Goal: Task Accomplishment & Management: Use online tool/utility

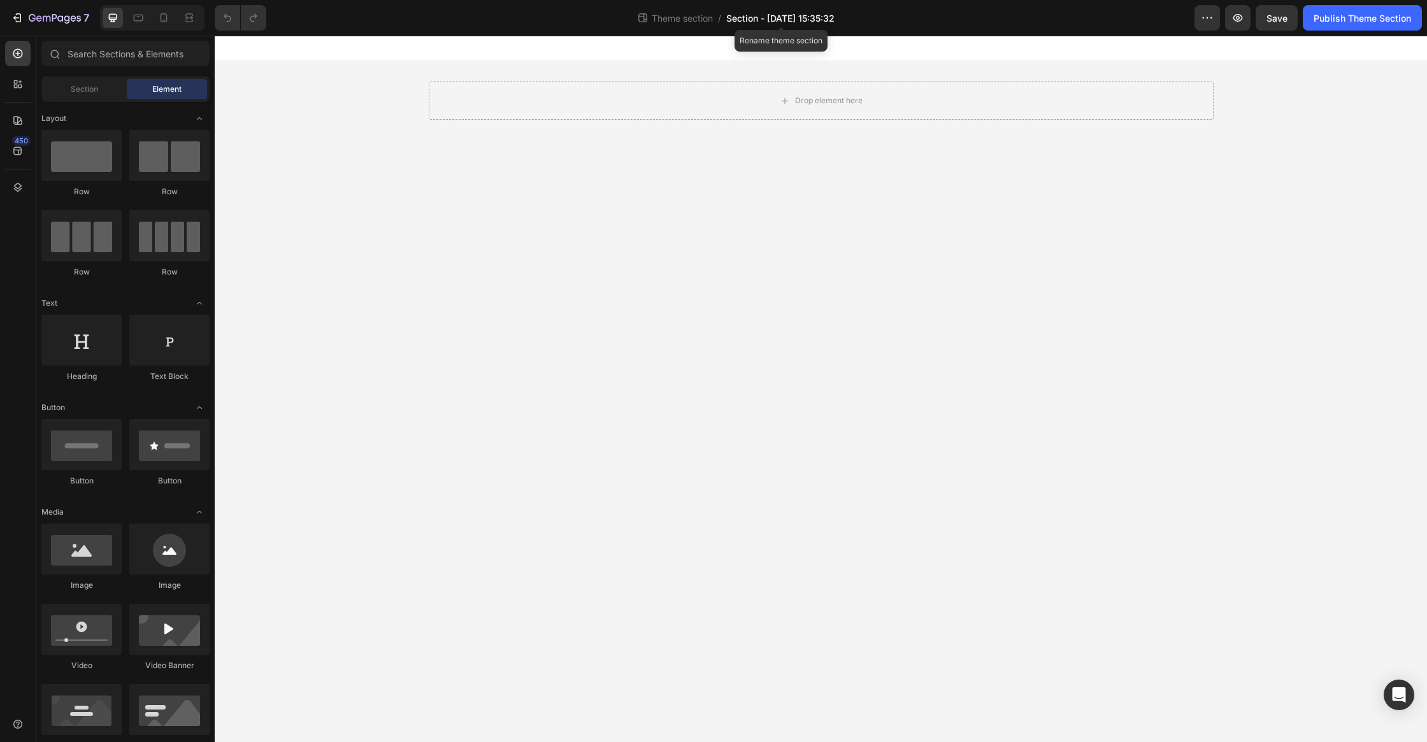
click at [743, 17] on span "Section - [DATE] 15:35:32" at bounding box center [780, 17] width 108 height 13
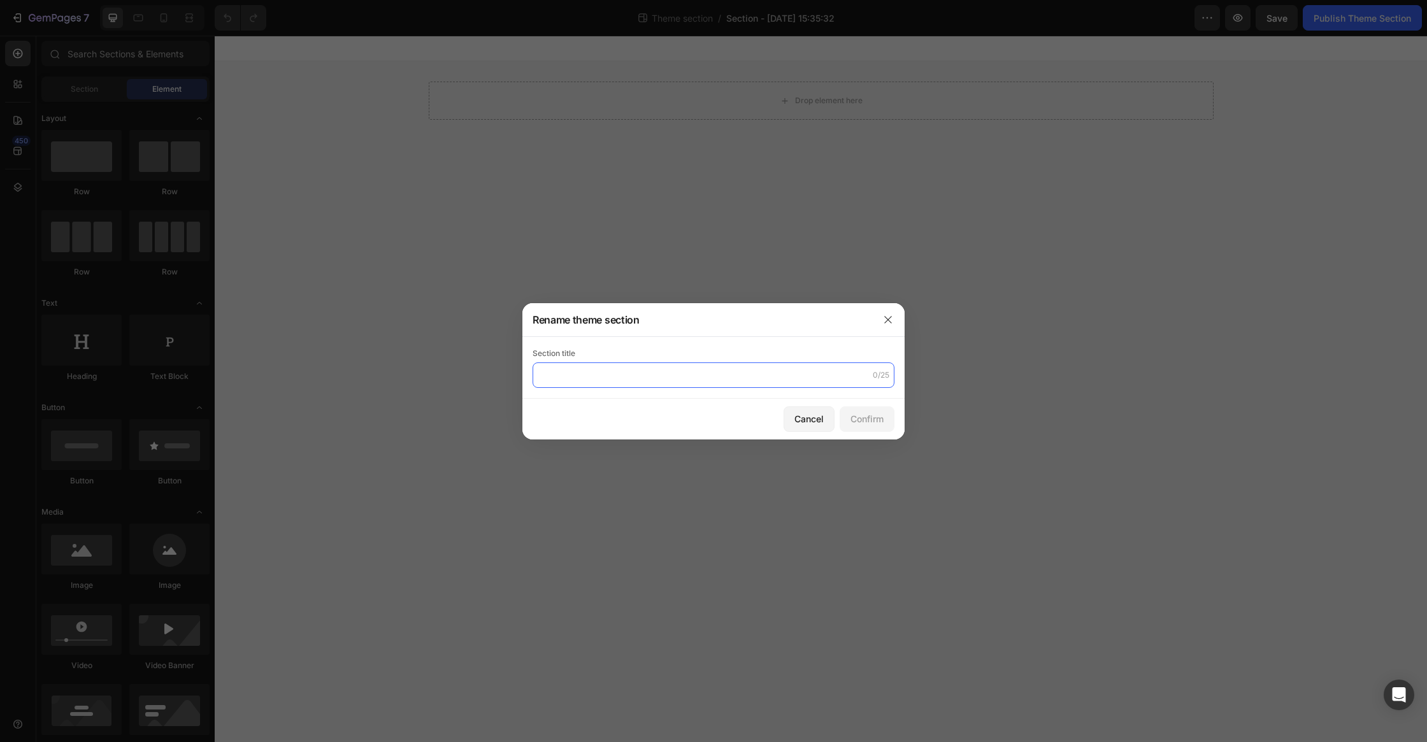
click at [565, 372] on input "text" at bounding box center [714, 375] width 362 height 25
type input "Blog"
click at [865, 415] on div "Confirm" at bounding box center [867, 418] width 33 height 13
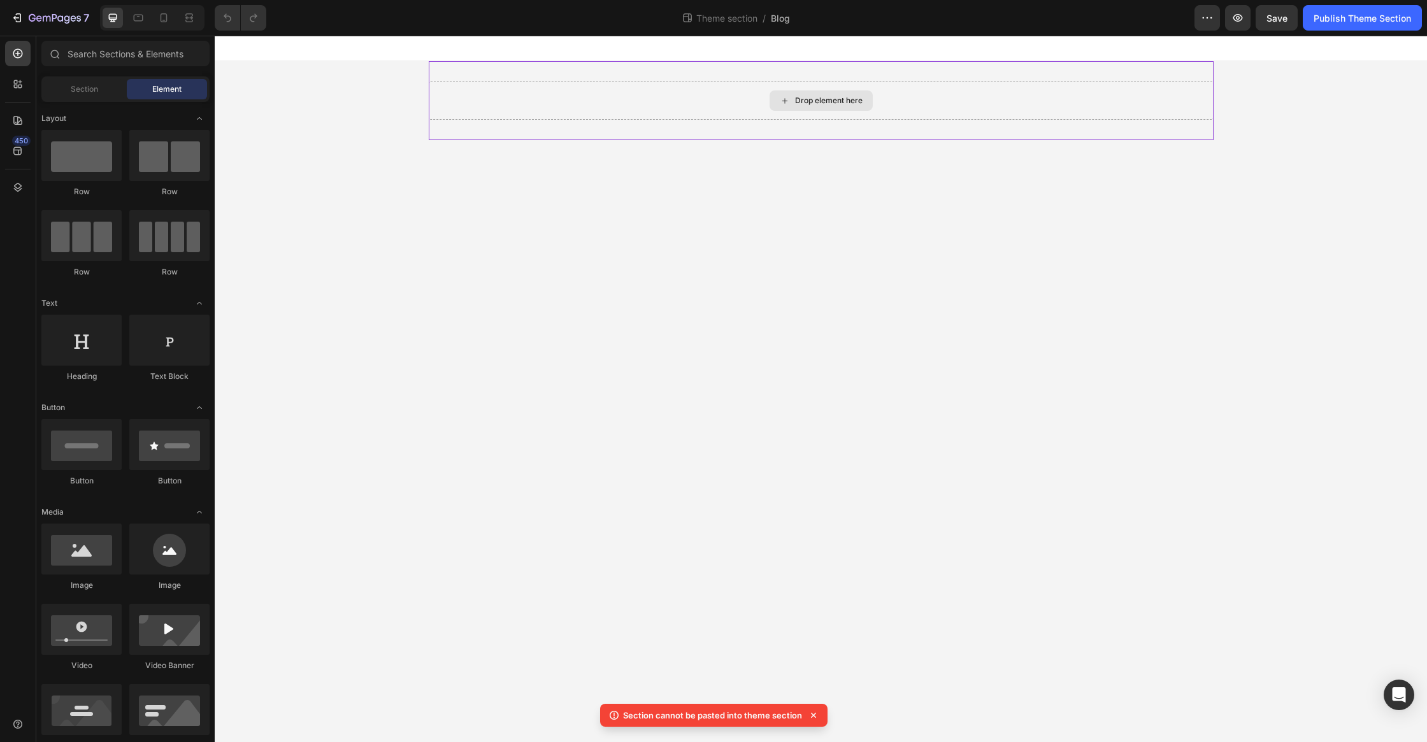
click at [676, 112] on div "Drop element here" at bounding box center [821, 101] width 785 height 38
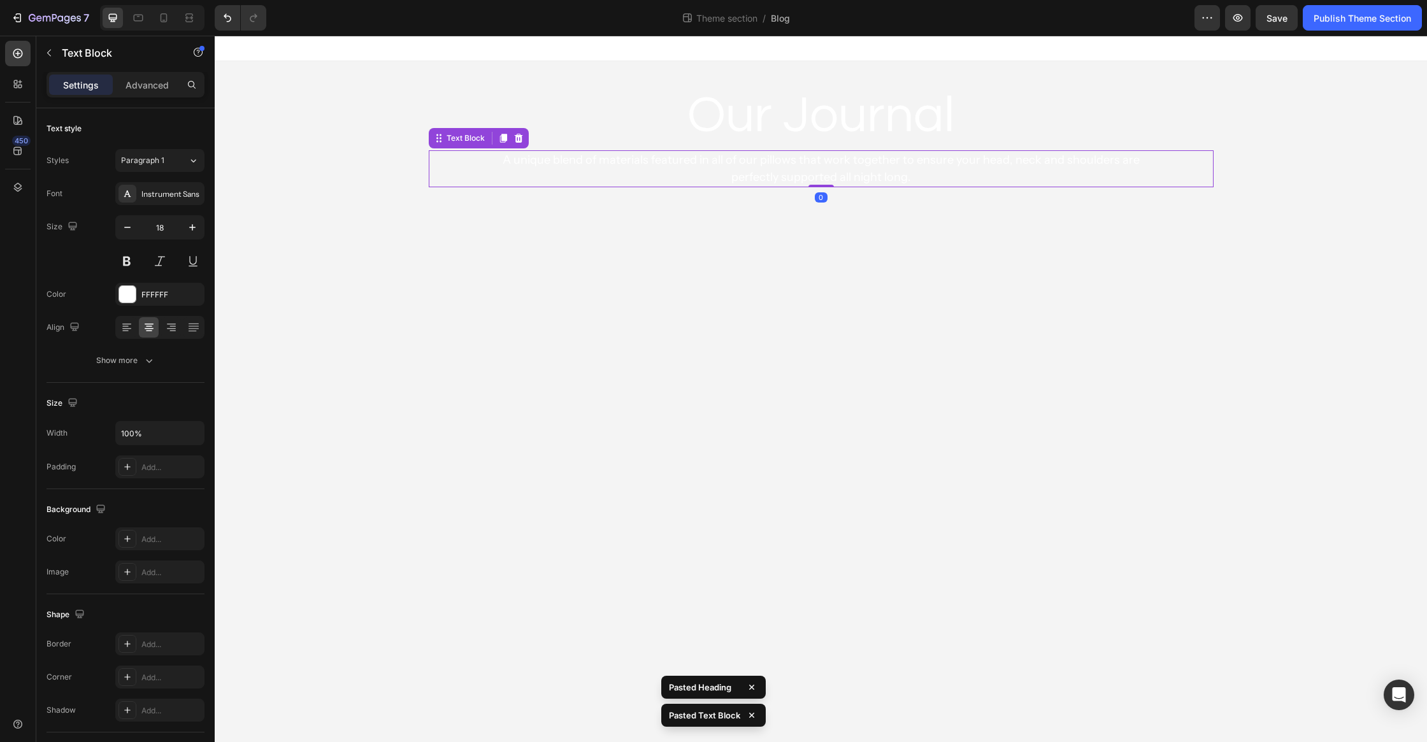
click at [851, 305] on body "Our Journal Heading A unique blend of materials featured in all of our pillows …" at bounding box center [821, 389] width 1213 height 707
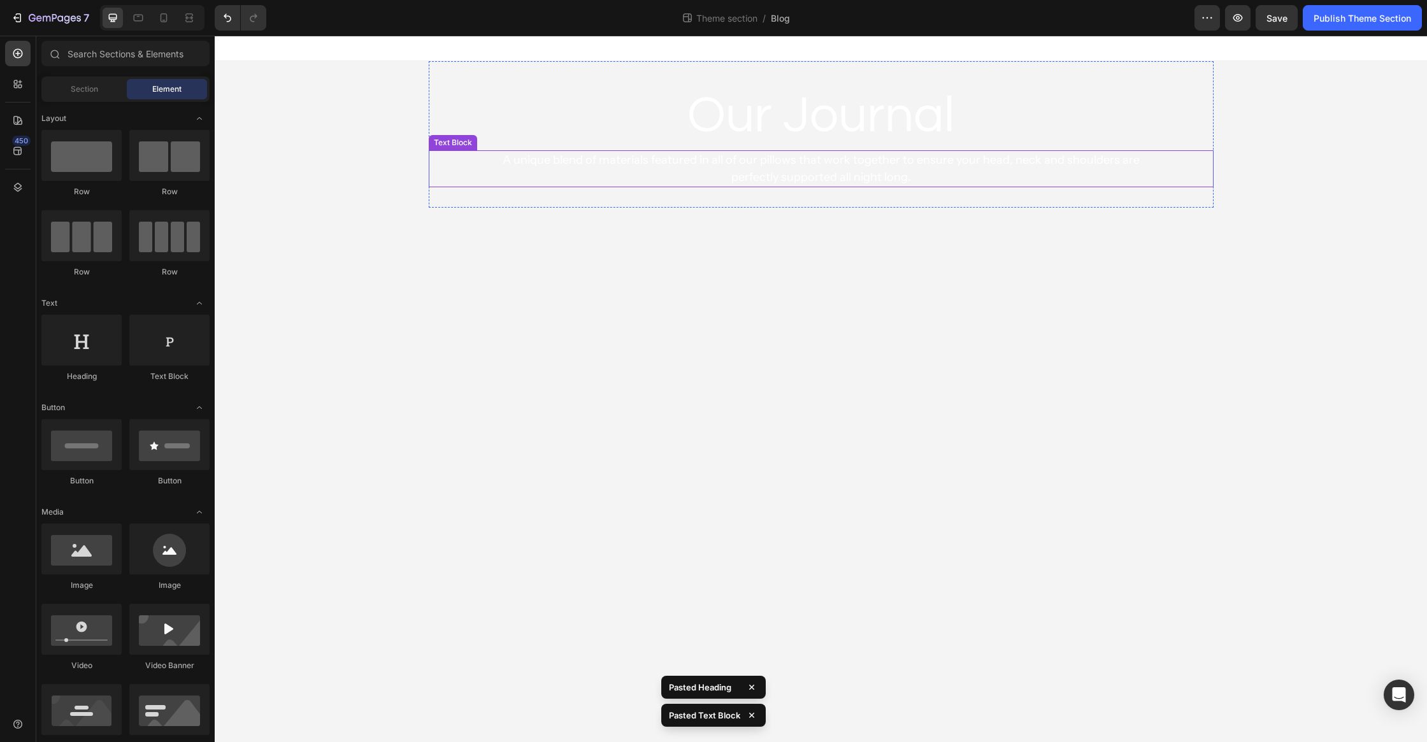
click at [1142, 150] on div "A unique blend of materials featured in all of our pillows that work together t…" at bounding box center [821, 168] width 683 height 37
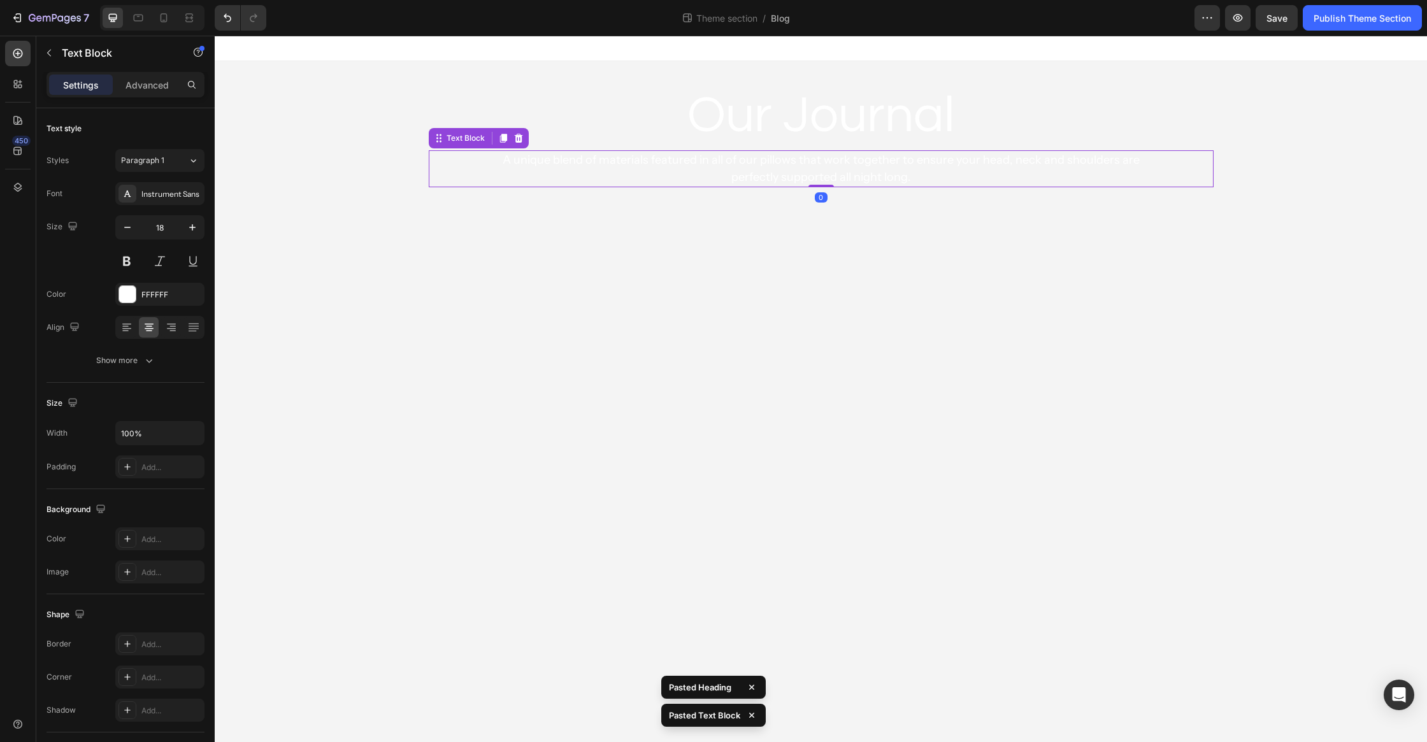
click at [1209, 115] on h2 "Our Journal" at bounding box center [821, 116] width 785 height 69
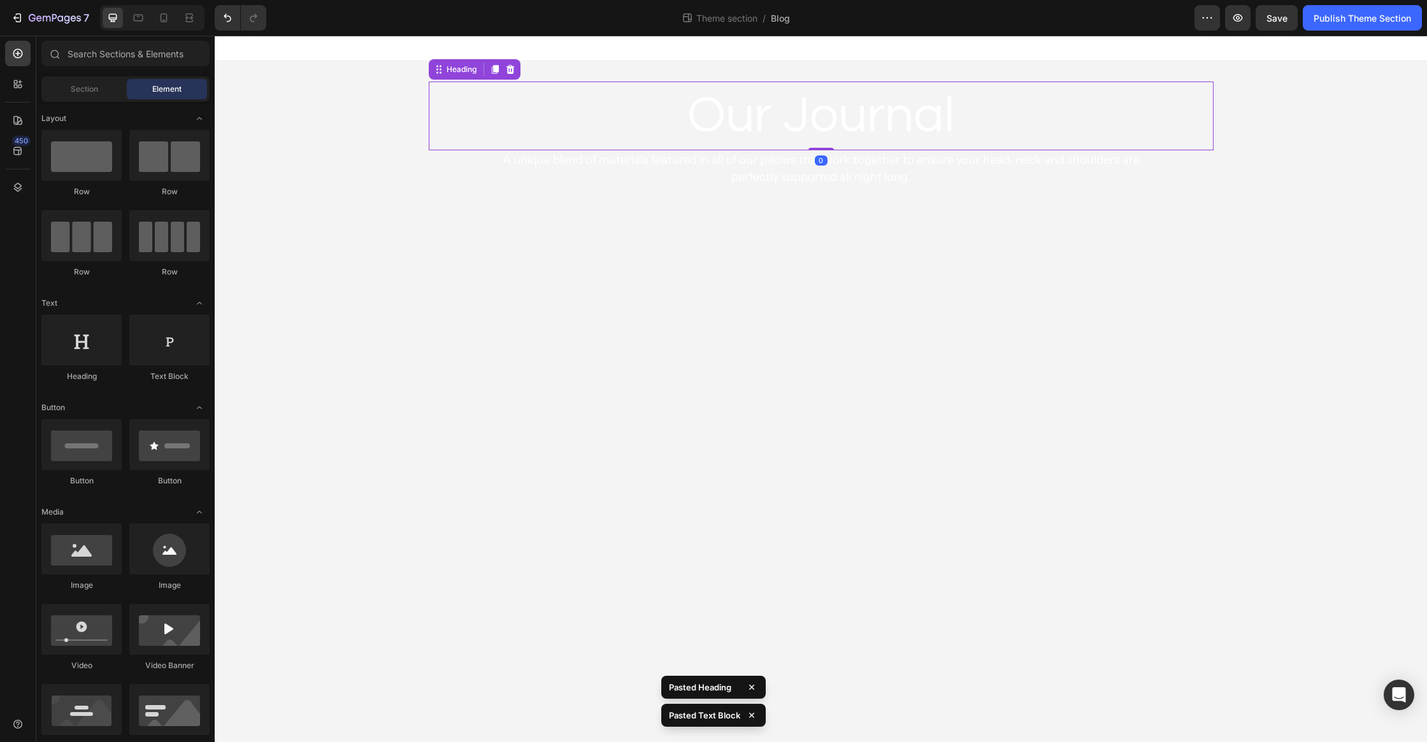
click at [1214, 131] on div "Our Journal Heading 0 A unique blend of materials featured in all of our pillow…" at bounding box center [821, 134] width 1213 height 147
click at [1214, 150] on div "Our Journal Heading A unique blend of materials featured in all of our pillows …" at bounding box center [821, 134] width 1213 height 147
click at [1202, 149] on h2 "Our Journal" at bounding box center [821, 116] width 785 height 69
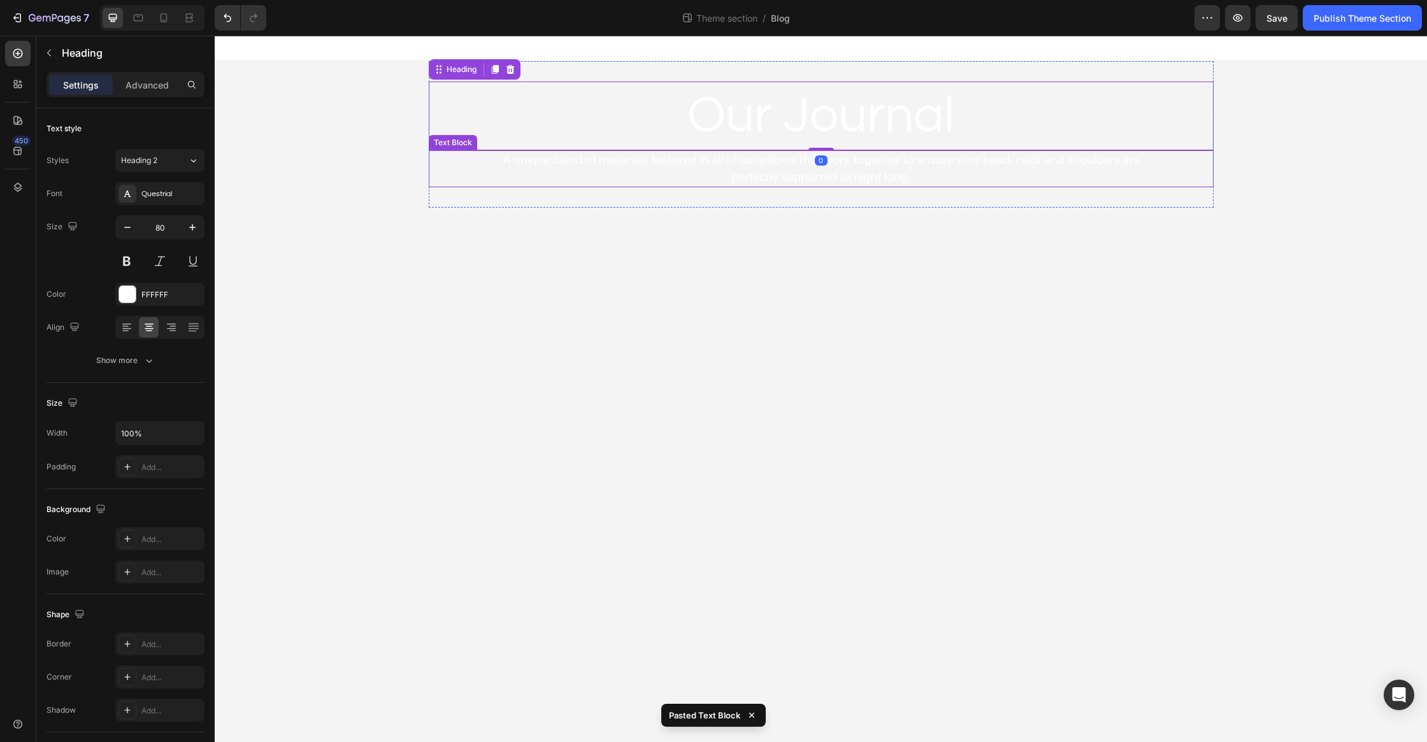
click at [1205, 153] on div "A unique blend of materials featured in all of our pillows that work together t…" at bounding box center [821, 168] width 785 height 37
click at [1251, 155] on div "Our Journal Heading A unique blend of materials featured in all of our pillows …" at bounding box center [821, 134] width 1213 height 147
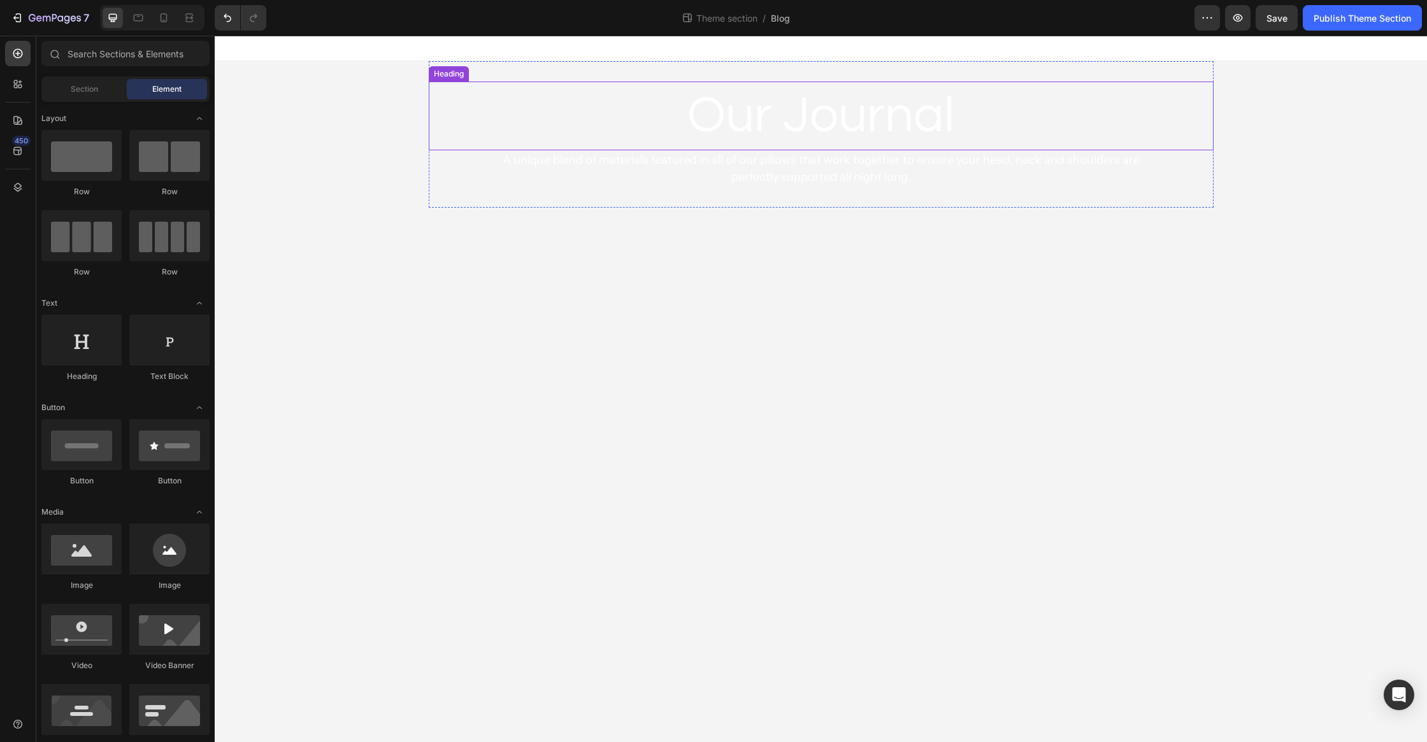
click at [842, 119] on h2 "Our Journal" at bounding box center [821, 116] width 785 height 69
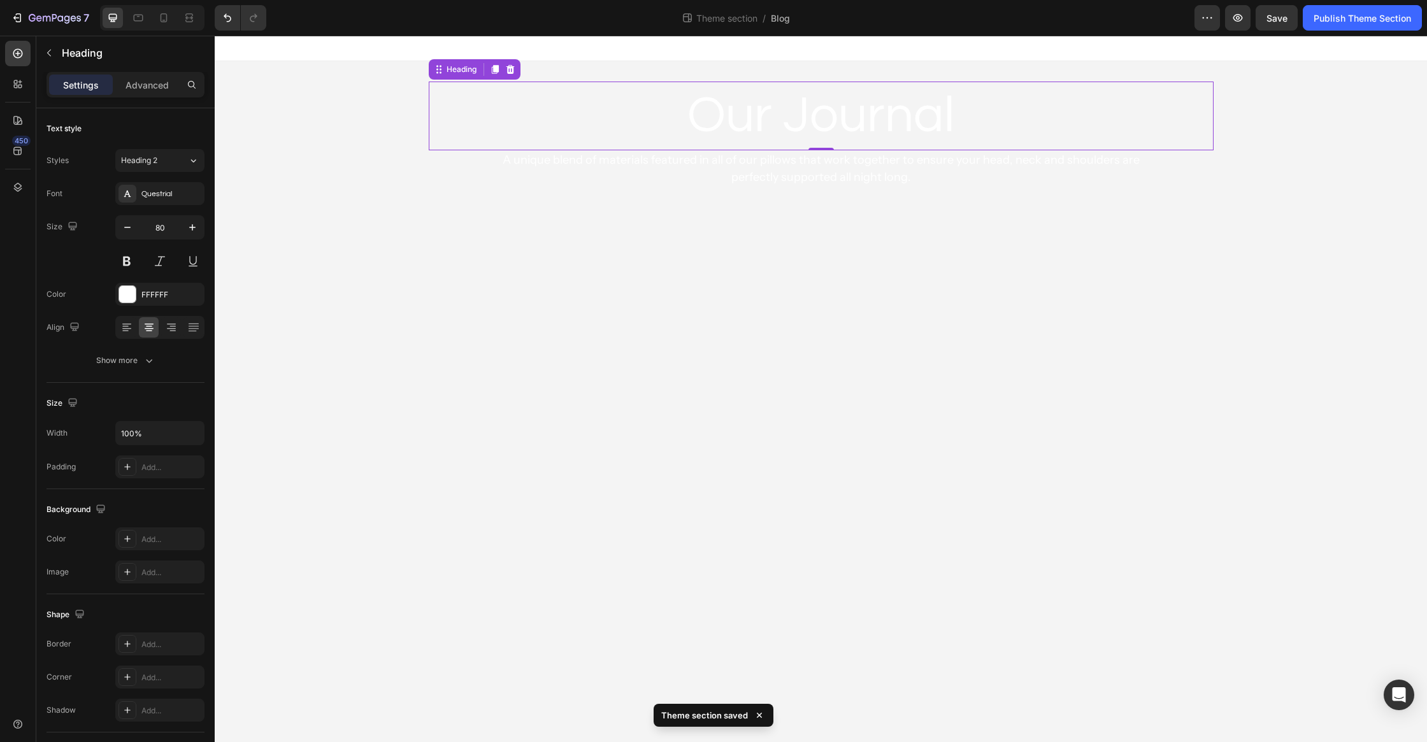
click at [245, 113] on div "Our Journal Heading 0 A unique blend of materials featured in all of our pillow…" at bounding box center [821, 134] width 1213 height 147
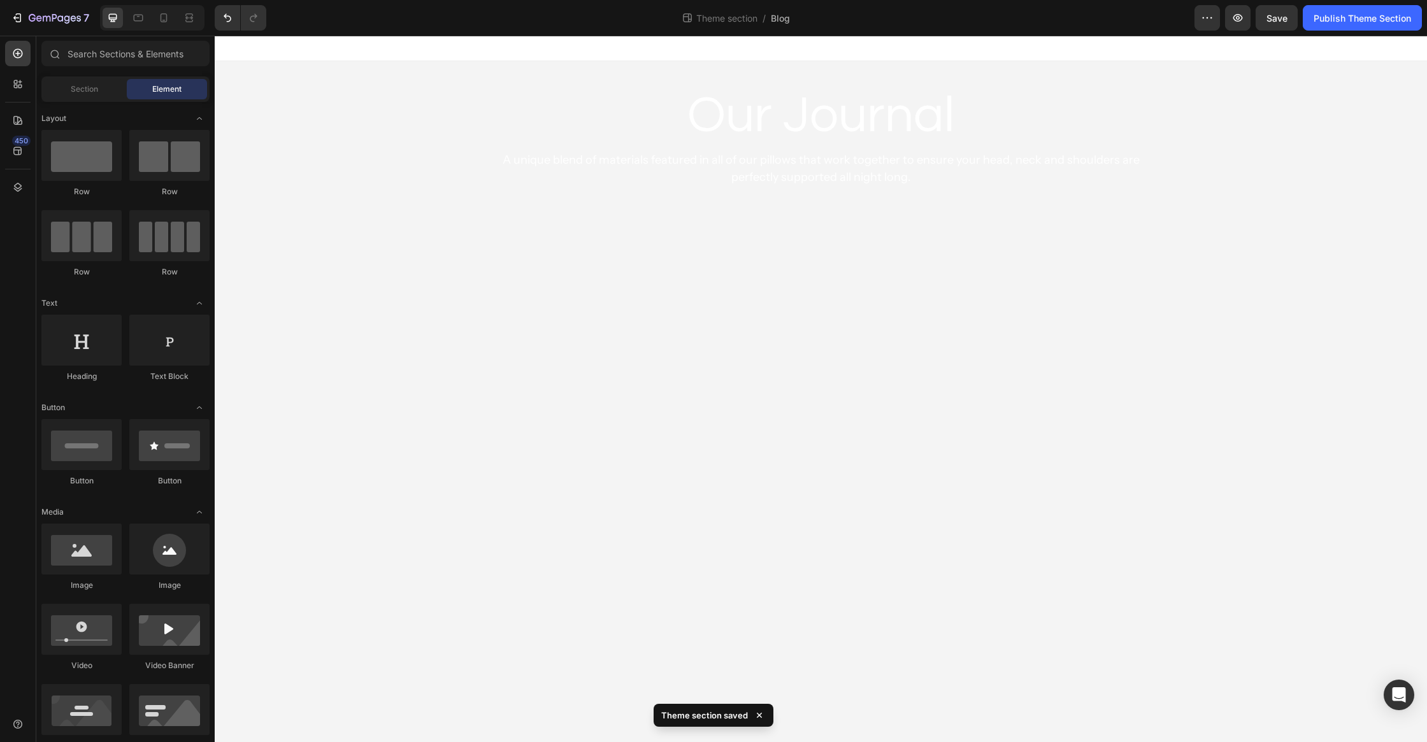
click at [260, 95] on div "Our Journal Heading A unique blend of materials featured in all of our pillows …" at bounding box center [821, 134] width 1213 height 147
click at [406, 155] on div "Our Journal Heading A unique blend of materials featured in all of our pillows …" at bounding box center [821, 134] width 1213 height 147
click at [443, 68] on div "Our Journal Heading A unique blend of materials featured in all of our pillows …" at bounding box center [821, 134] width 785 height 147
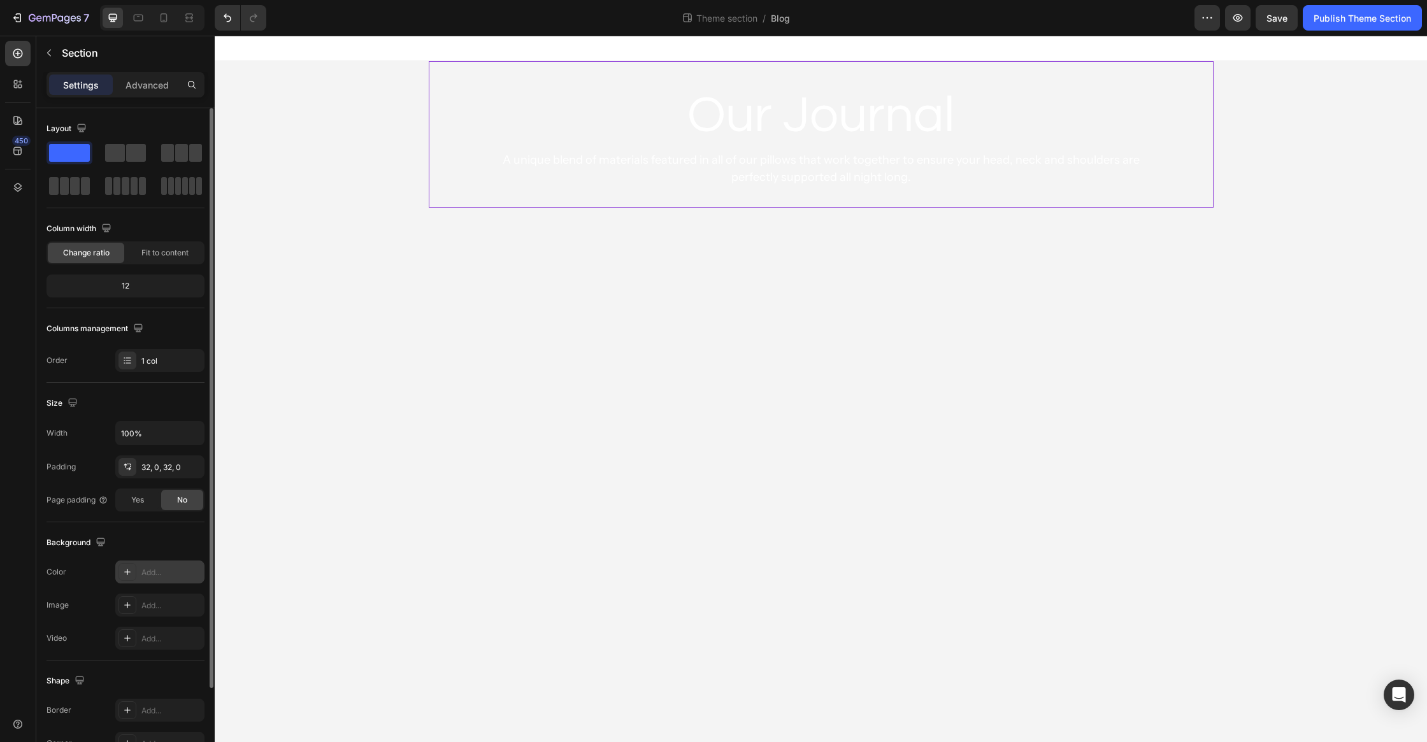
click at [153, 570] on div "Add..." at bounding box center [171, 572] width 60 height 11
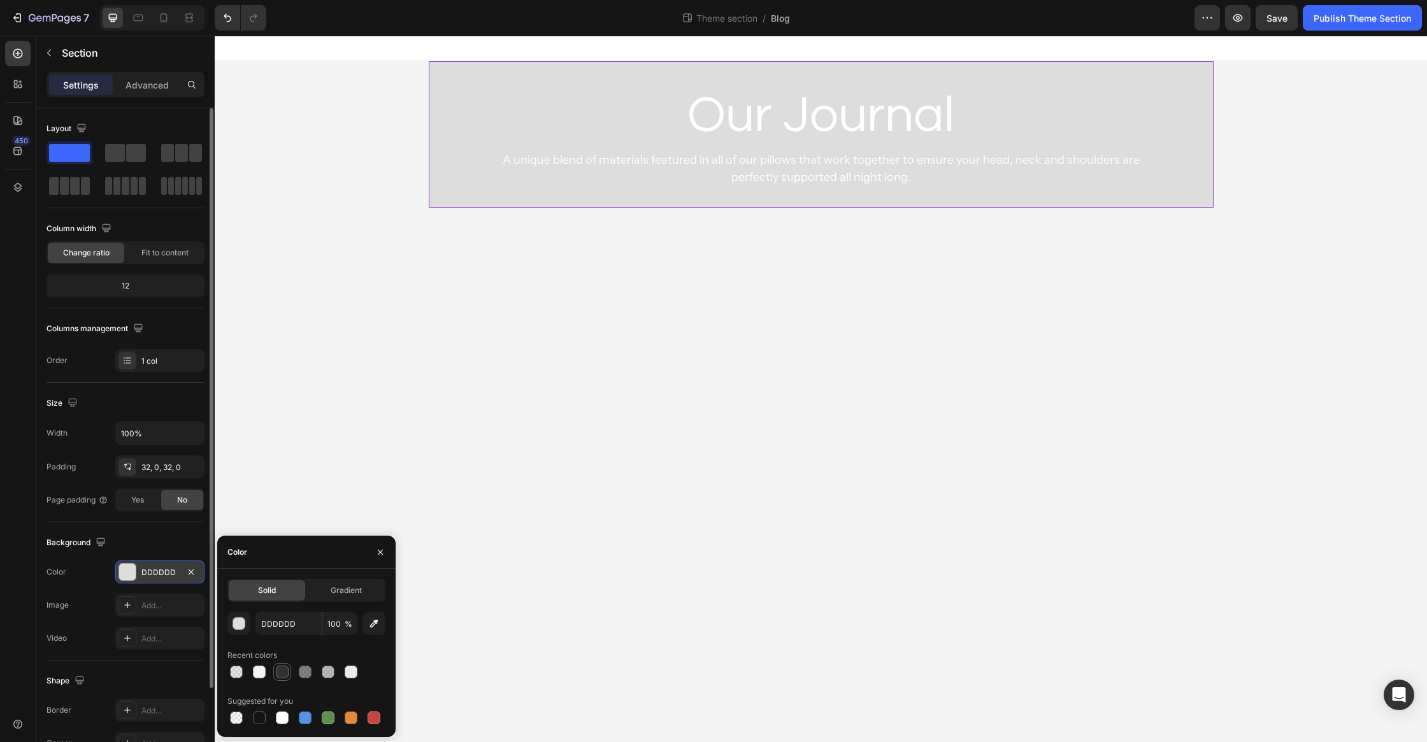
click at [286, 674] on div at bounding box center [282, 672] width 13 height 13
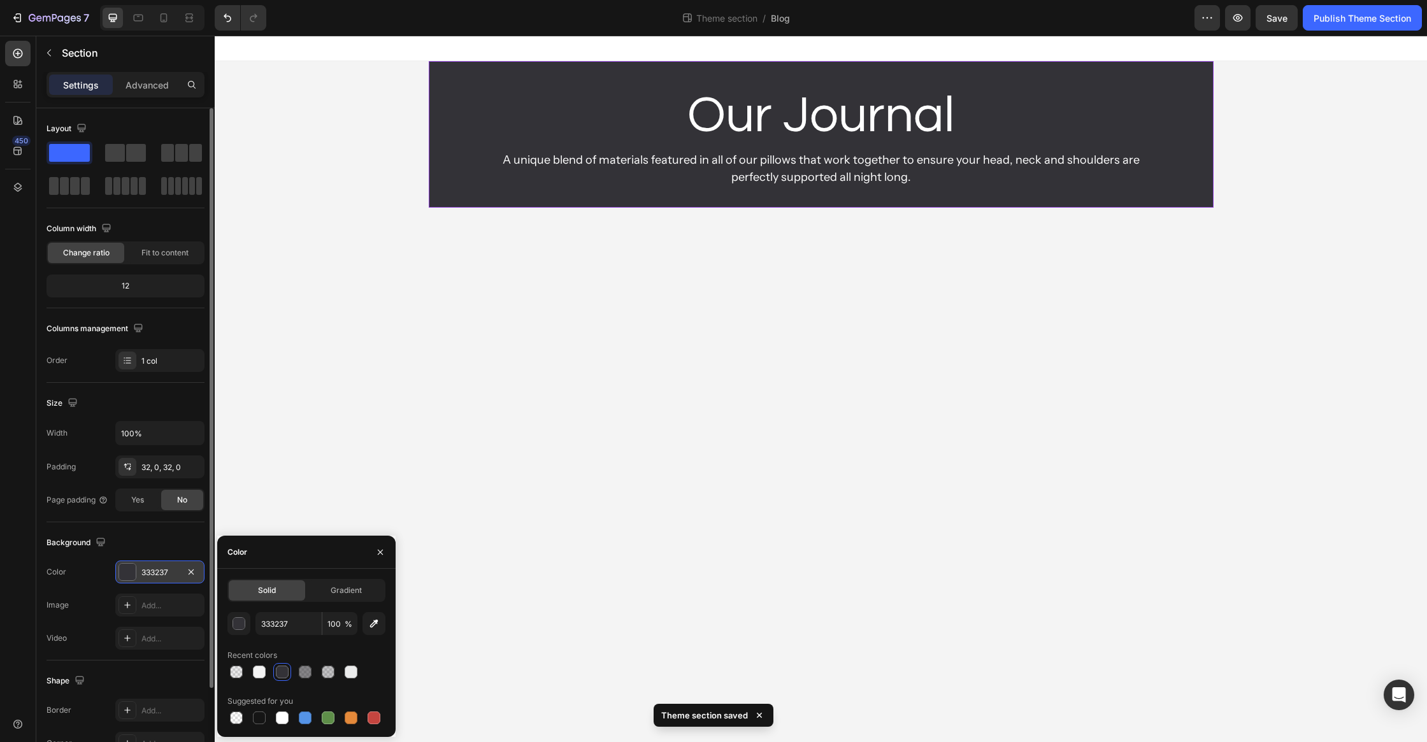
click at [155, 575] on div "333237" at bounding box center [159, 572] width 37 height 11
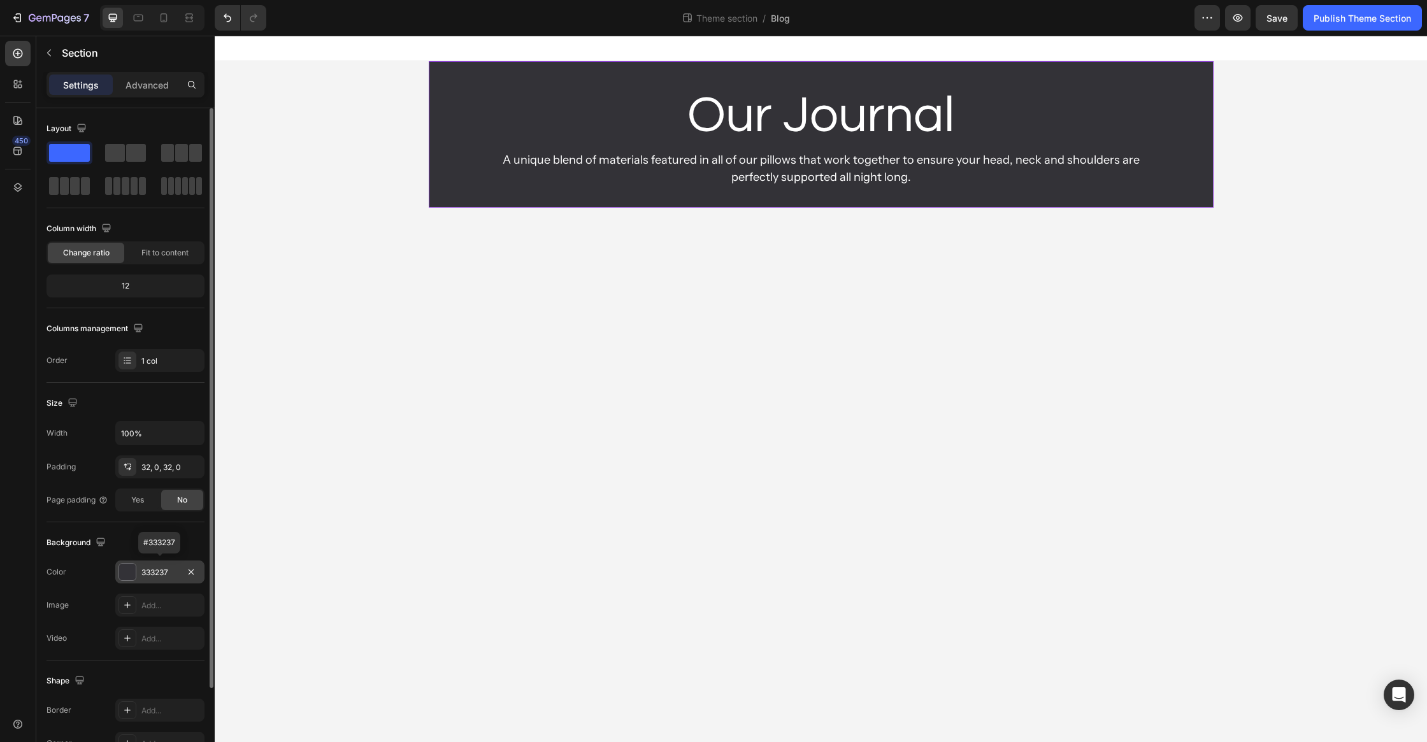
click at [161, 572] on div "333237" at bounding box center [159, 572] width 37 height 11
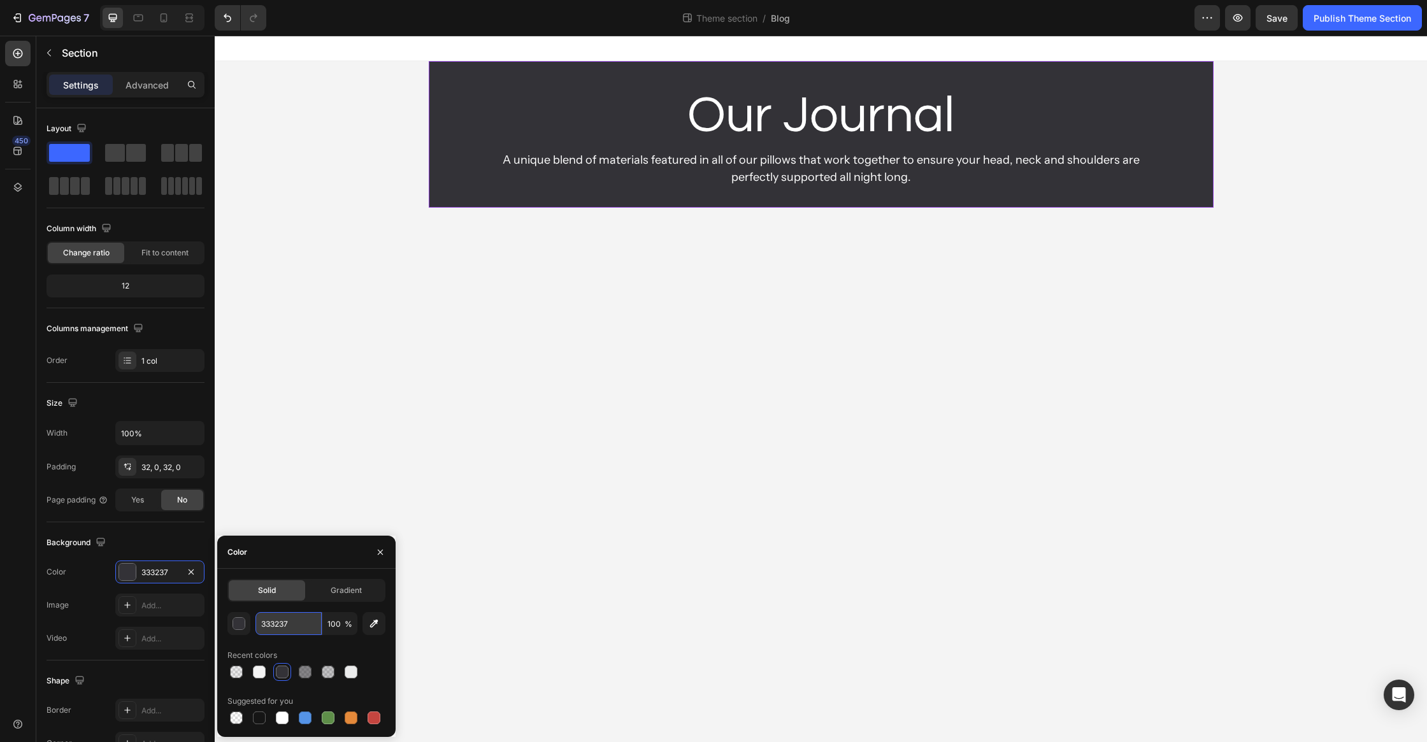
click at [299, 626] on input "333237" at bounding box center [289, 623] width 66 height 23
paste input "4C4D4F"
type input "4C4D4F"
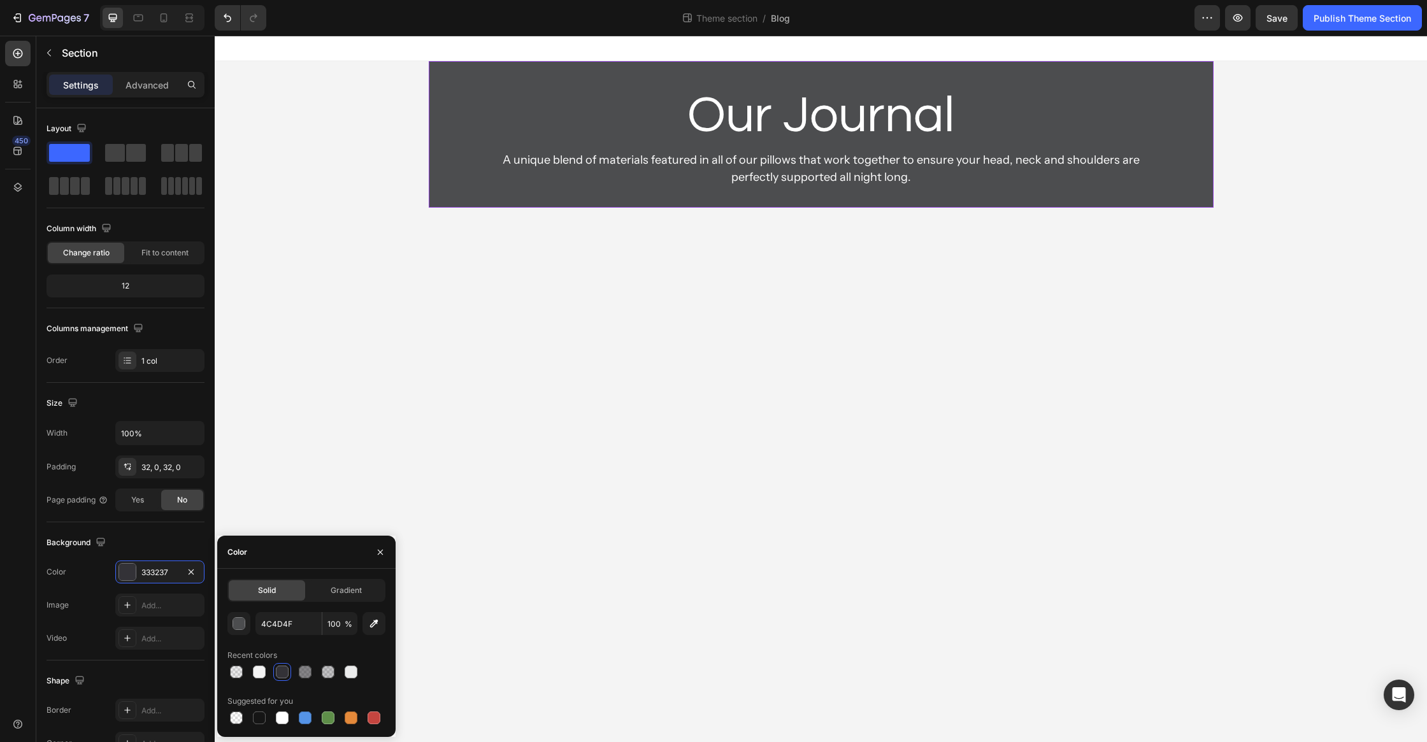
click at [337, 404] on body "Our Journal Heading A unique blend of materials featured in all of our pillows …" at bounding box center [821, 389] width 1213 height 707
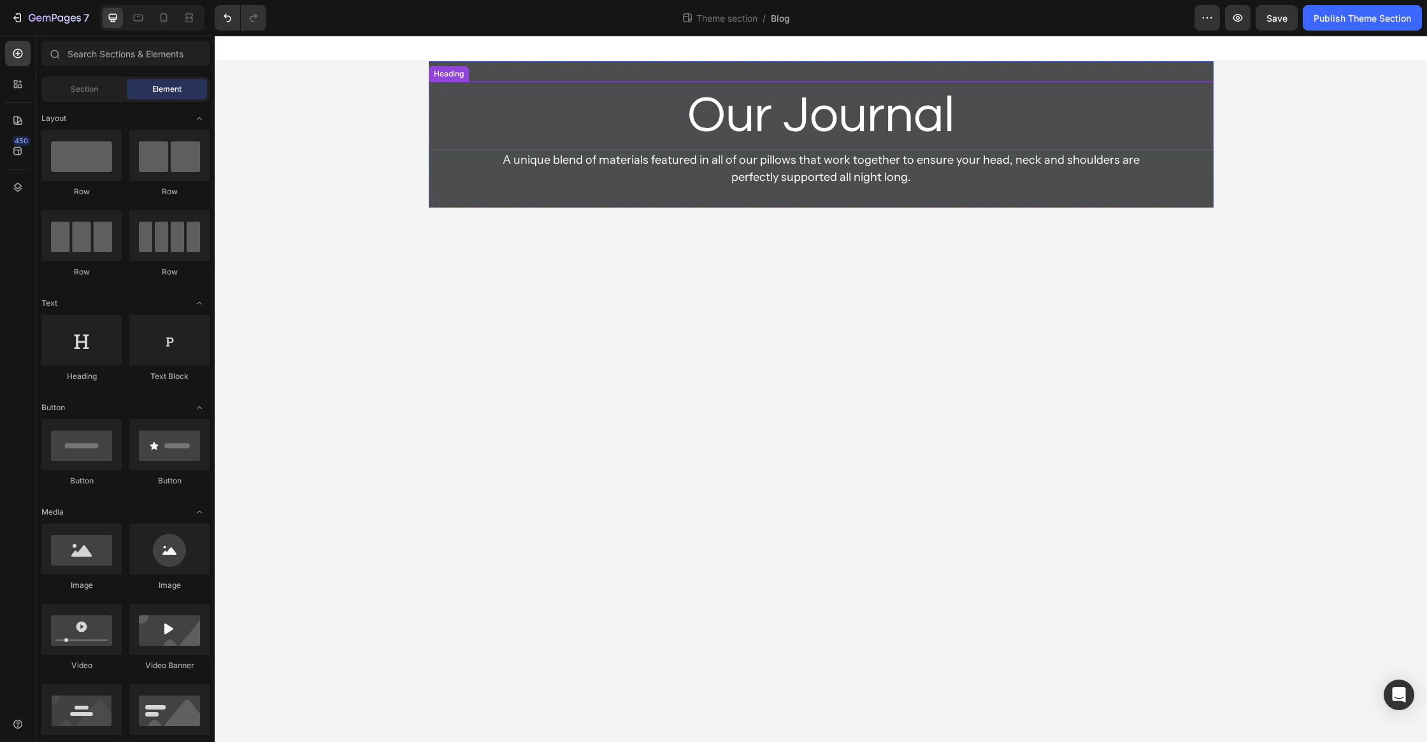
click at [458, 82] on h2 "Our Journal" at bounding box center [821, 116] width 785 height 69
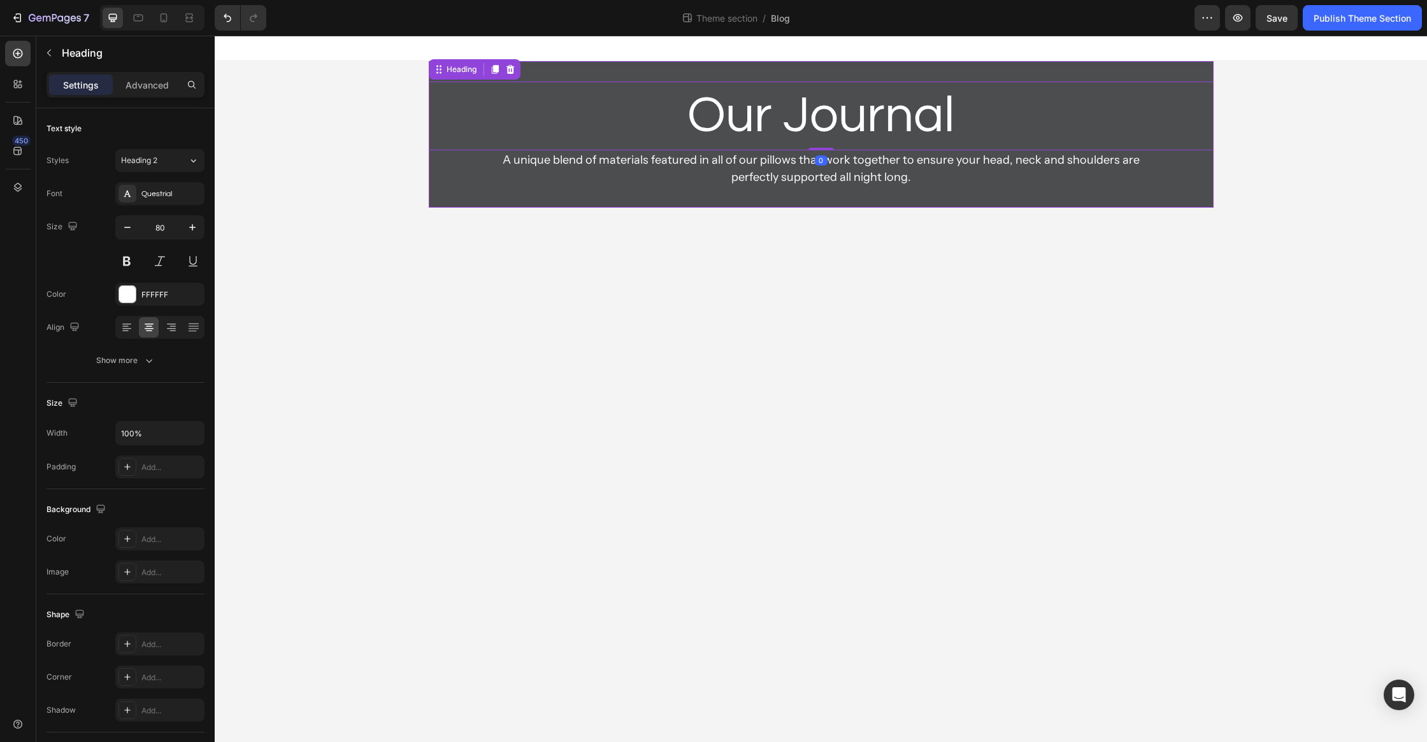
click at [626, 62] on div "Our Journal Heading 0 A unique blend of materials featured in all of our pillow…" at bounding box center [821, 134] width 785 height 147
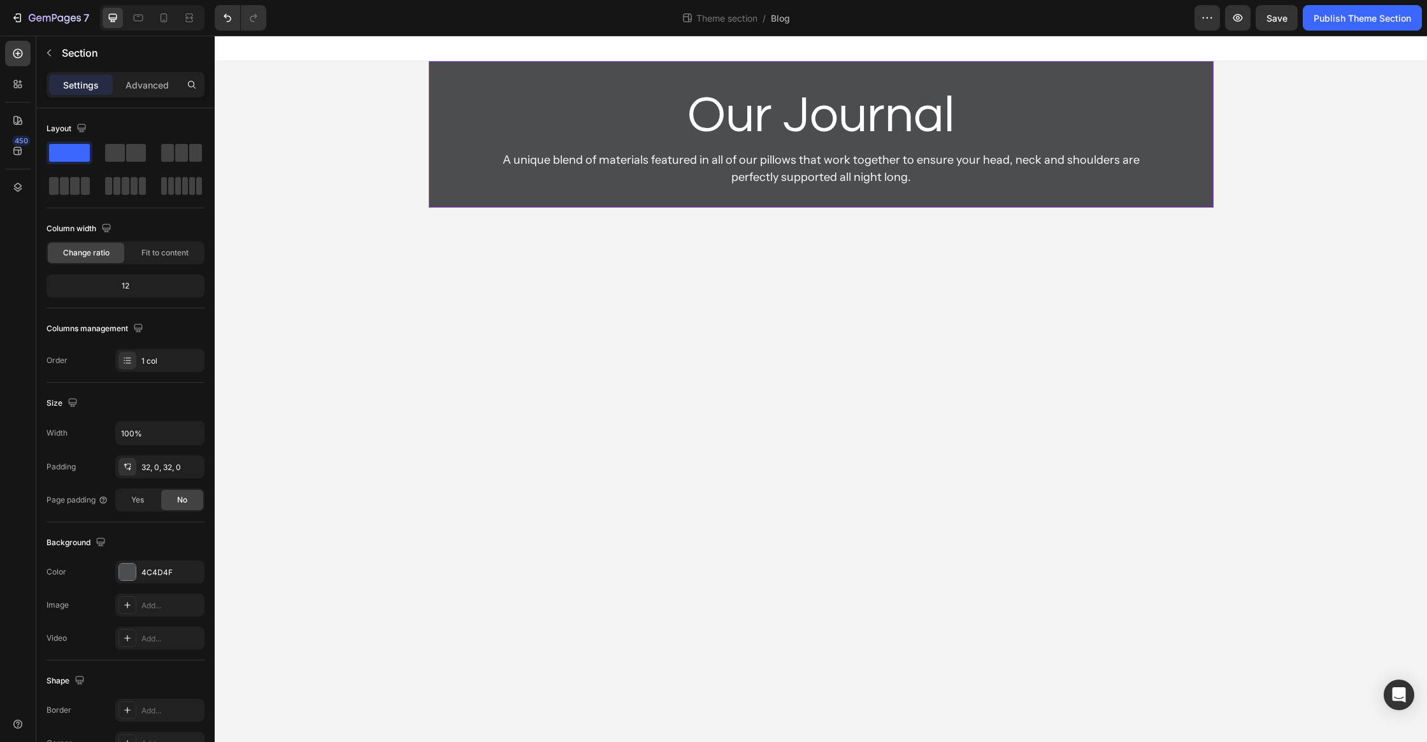
click at [625, 66] on div "Our Journal Heading A unique blend of materials featured in all of our pillows …" at bounding box center [821, 134] width 785 height 147
click at [155, 468] on div "32, 0, 32, 0" at bounding box center [159, 467] width 37 height 11
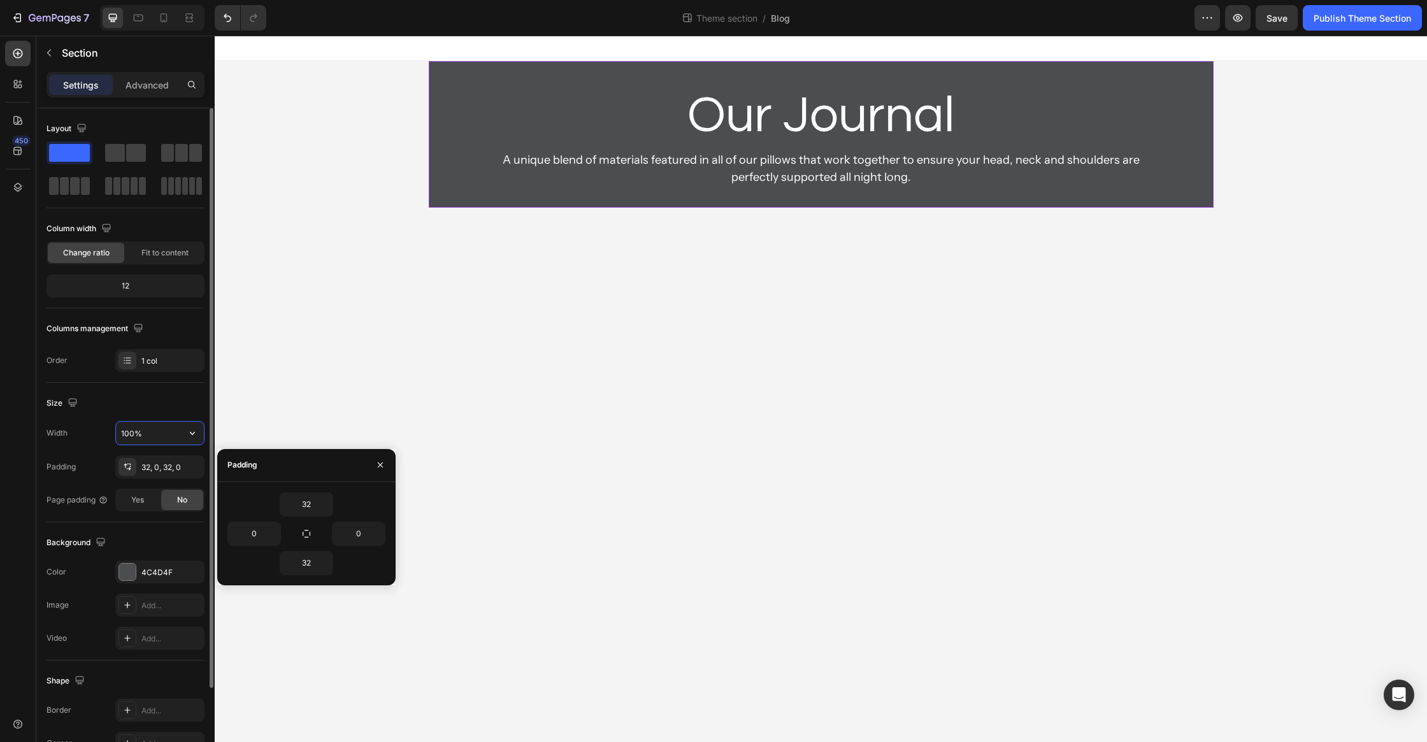
click at [148, 433] on input "100%" at bounding box center [160, 433] width 88 height 23
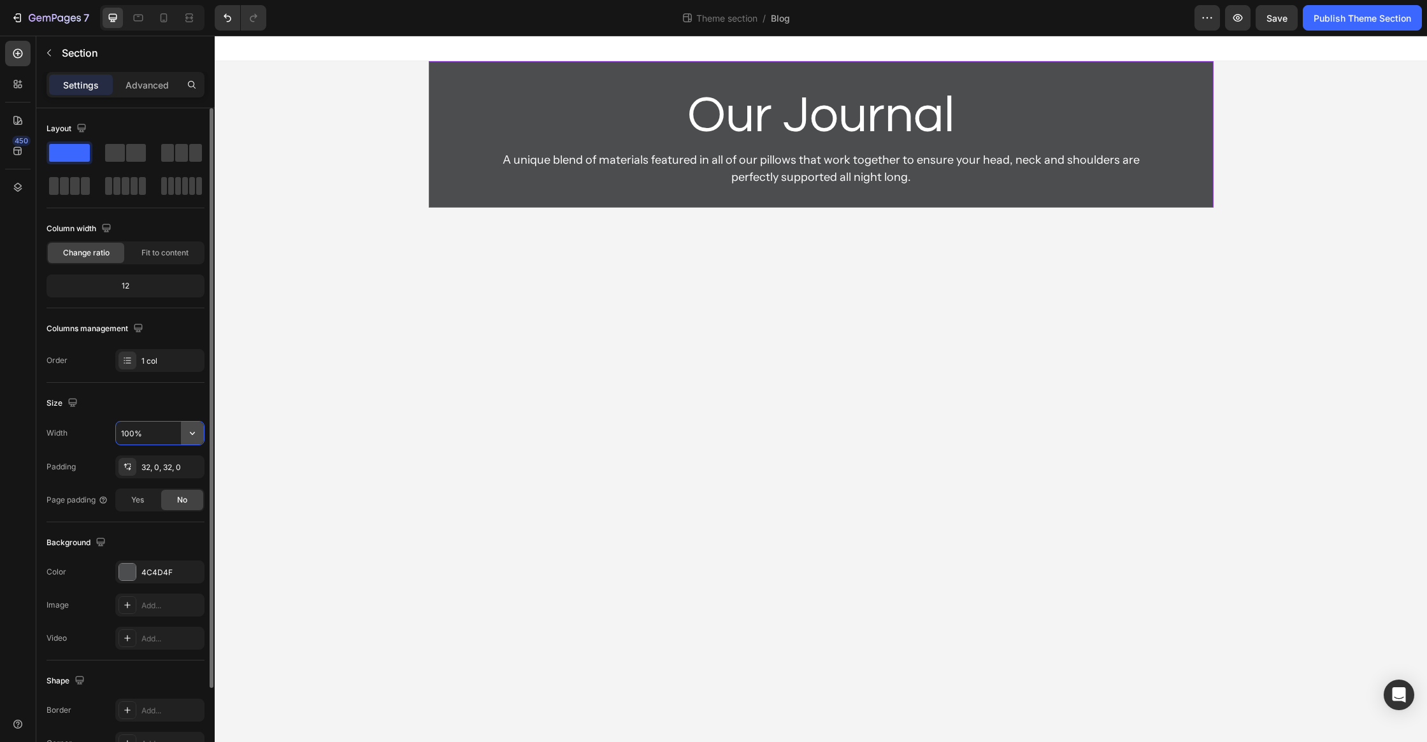
click at [193, 430] on icon "button" at bounding box center [192, 433] width 13 height 13
click at [173, 481] on div "Default 1200px" at bounding box center [146, 489] width 104 height 24
click at [203, 431] on button "button" at bounding box center [192, 433] width 23 height 23
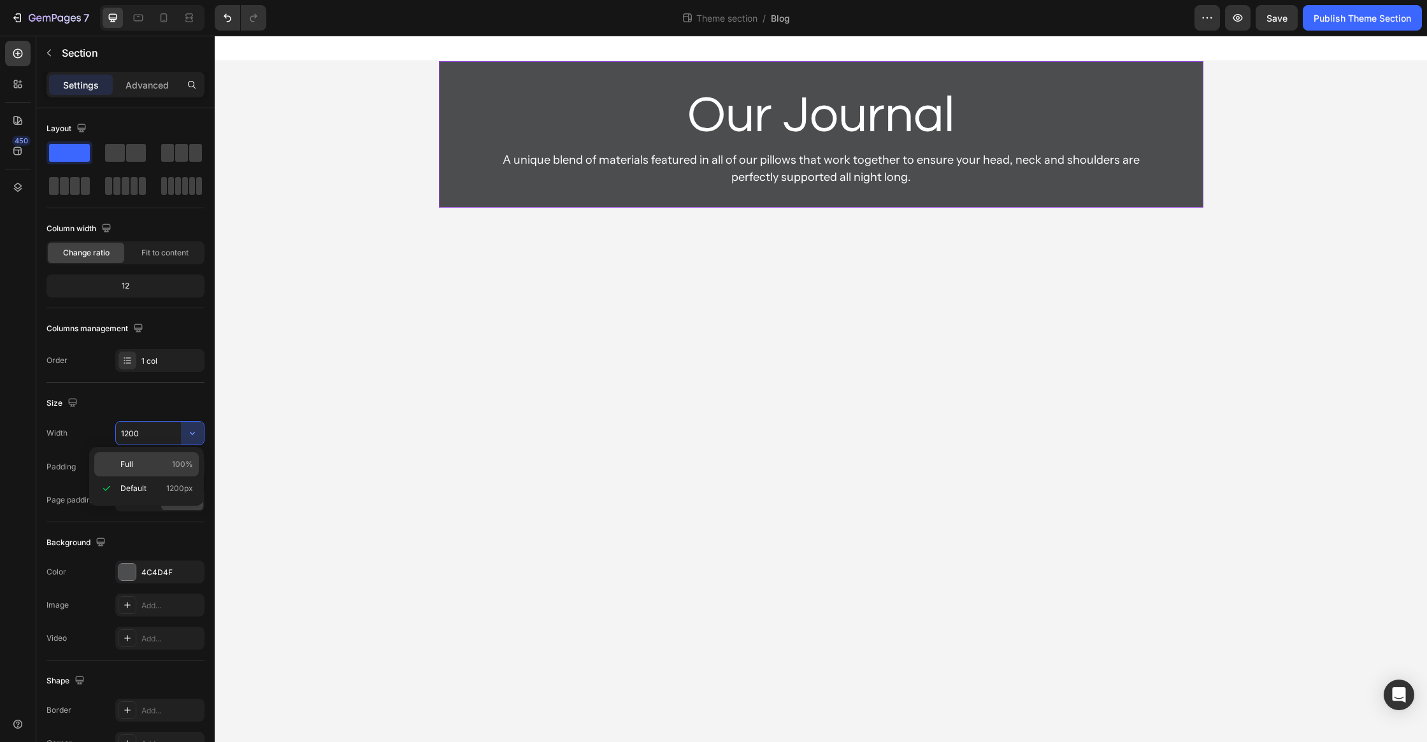
click at [178, 458] on div "Full 100%" at bounding box center [146, 464] width 104 height 24
type input "100%"
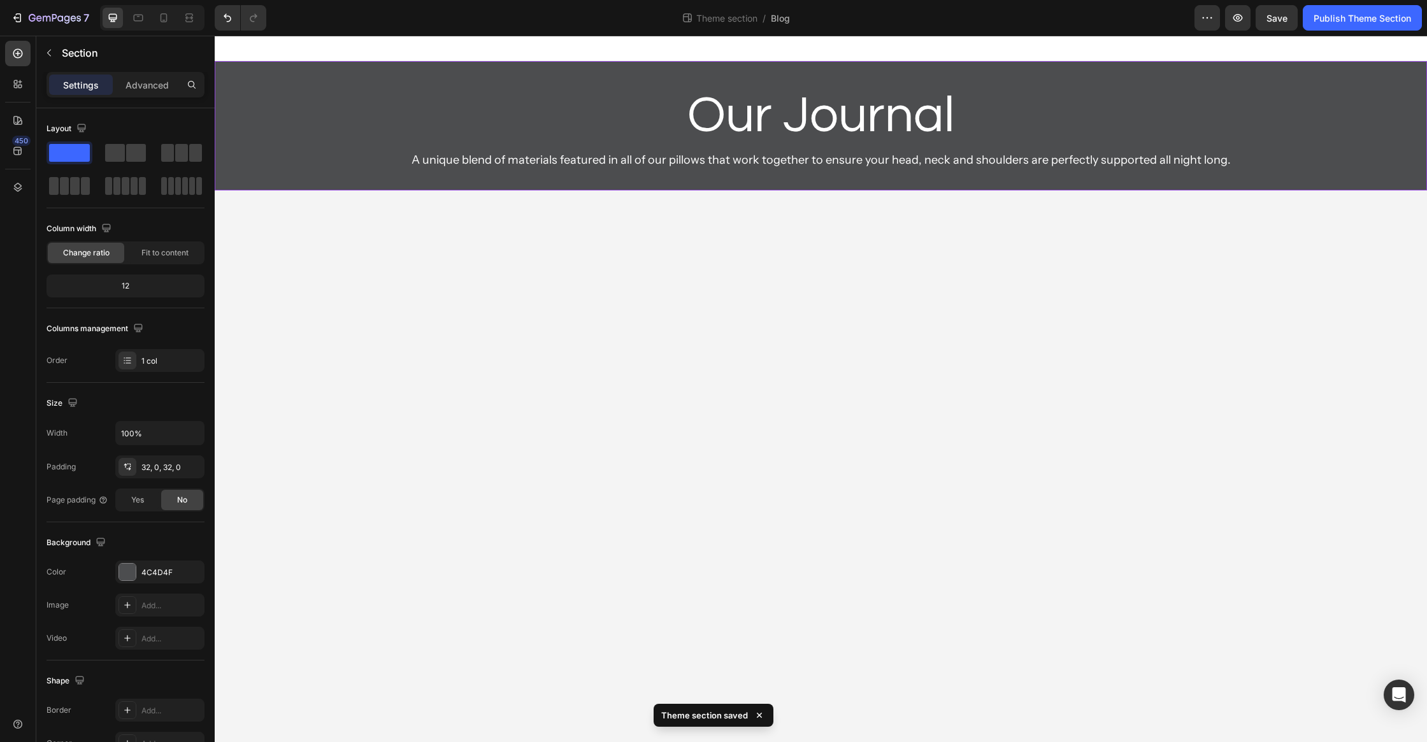
click at [812, 152] on p "A unique blend of materials featured in all of our pillows that work together t…" at bounding box center [821, 160] width 1108 height 17
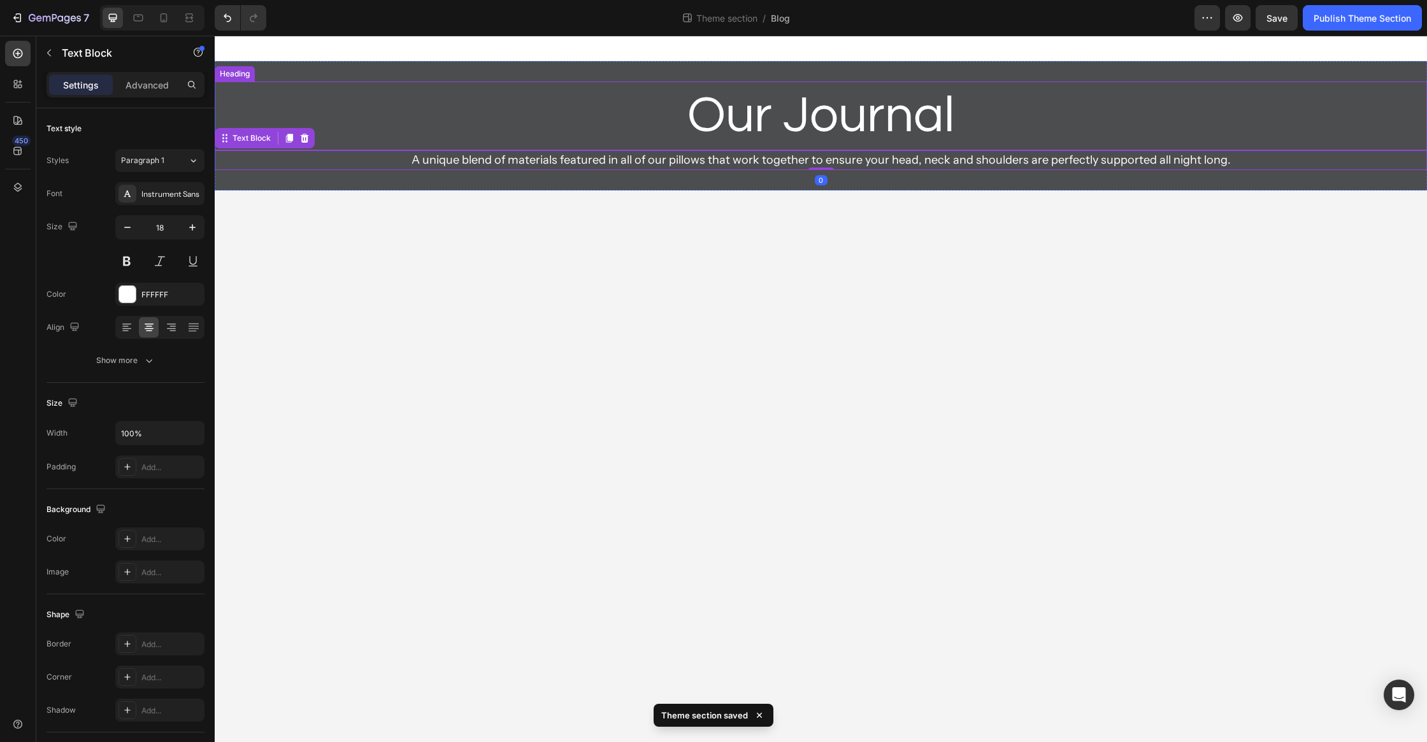
click at [823, 128] on h2 "Our Journal" at bounding box center [821, 116] width 1213 height 69
click at [1215, 161] on p "A unique blend of materials featured in all of our pillows that work together t…" at bounding box center [821, 160] width 1108 height 17
click at [1212, 276] on body "Our Journal Heading A unique blend of materials featured in all of our pillows …" at bounding box center [821, 389] width 1213 height 707
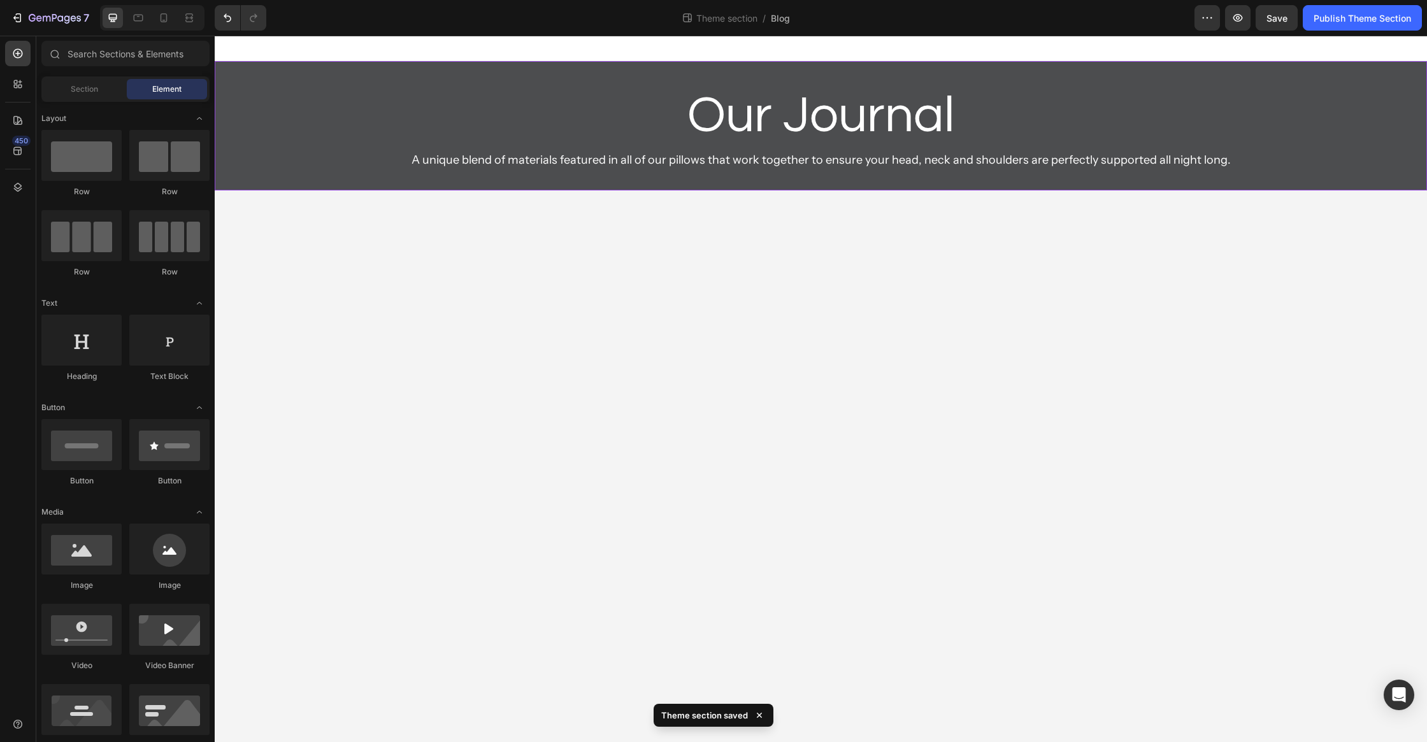
click at [1257, 184] on div "Our Journal Heading A unique blend of materials featured in all of our pillows …" at bounding box center [821, 125] width 1213 height 129
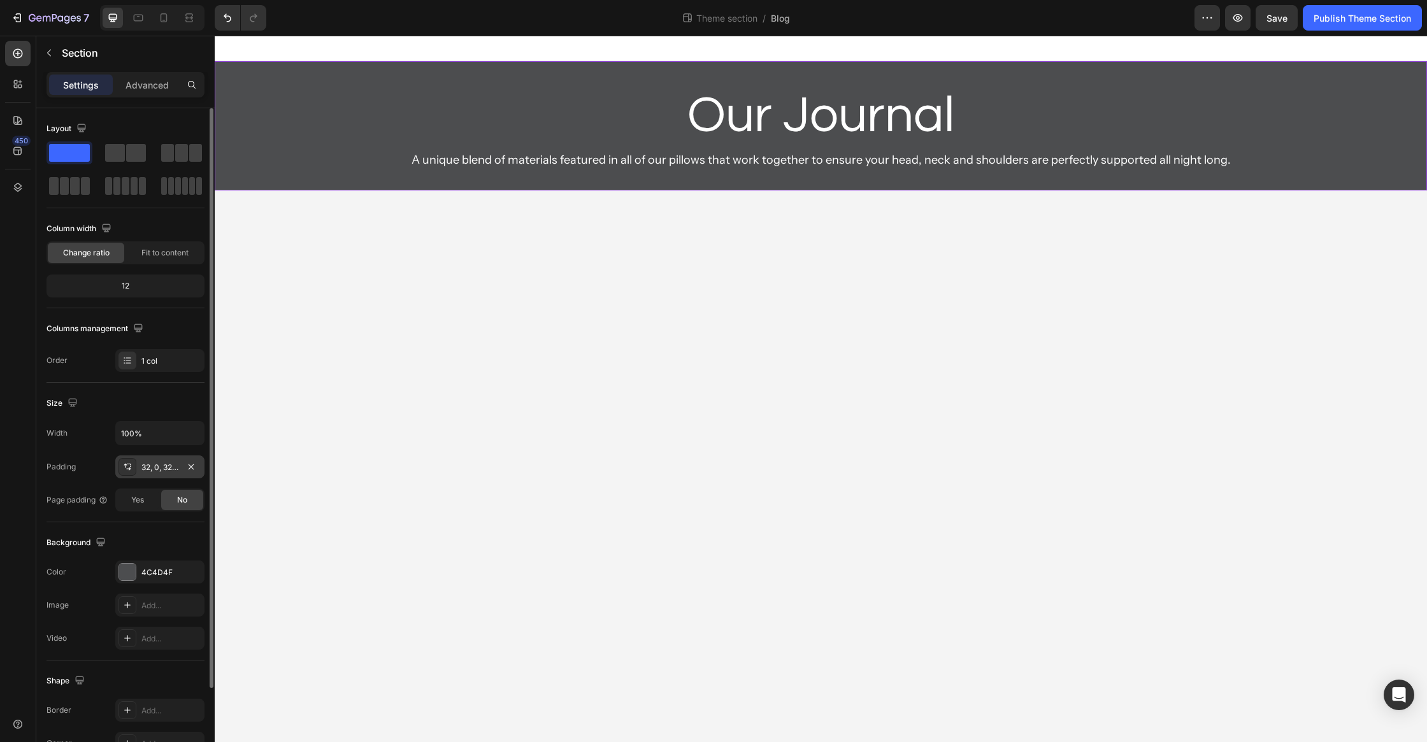
click at [161, 466] on div "32, 0, 32, 0" at bounding box center [159, 467] width 37 height 11
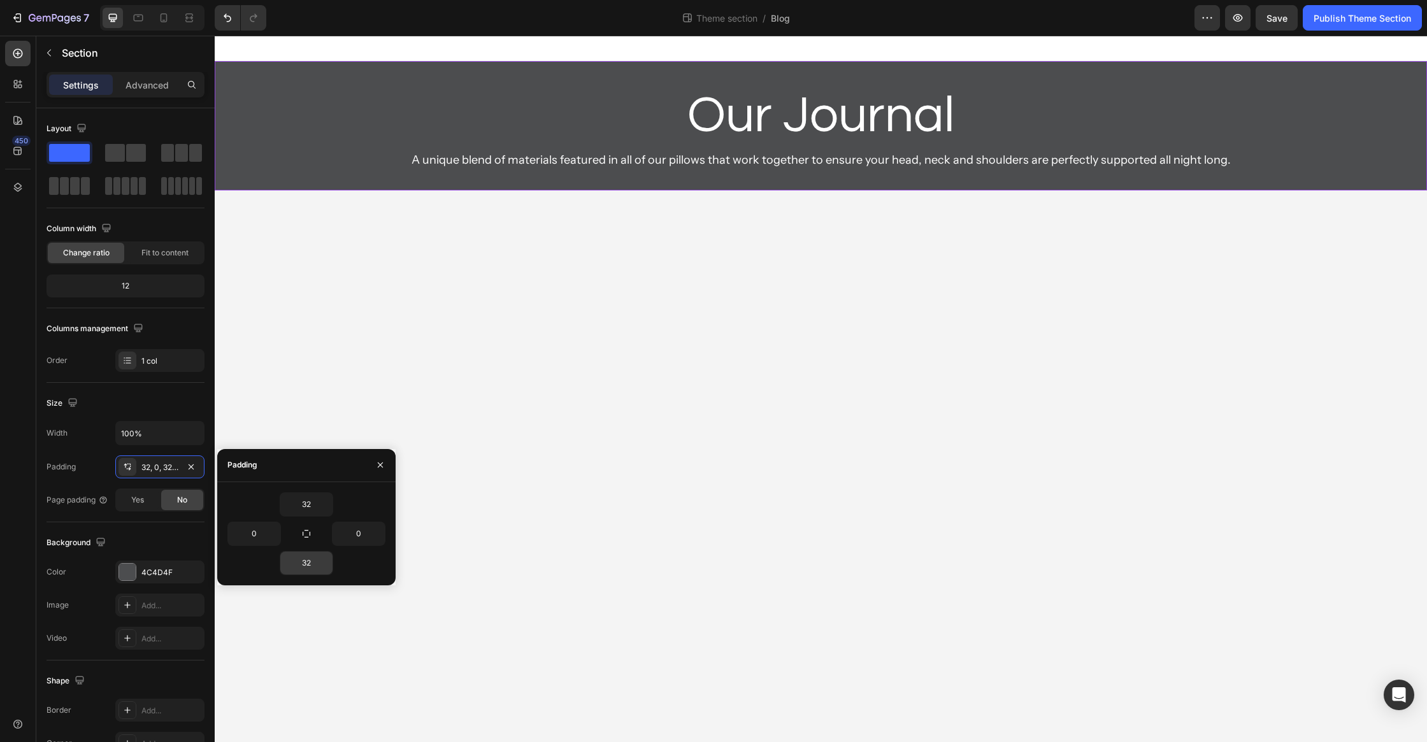
click at [306, 552] on input "32" at bounding box center [306, 563] width 52 height 23
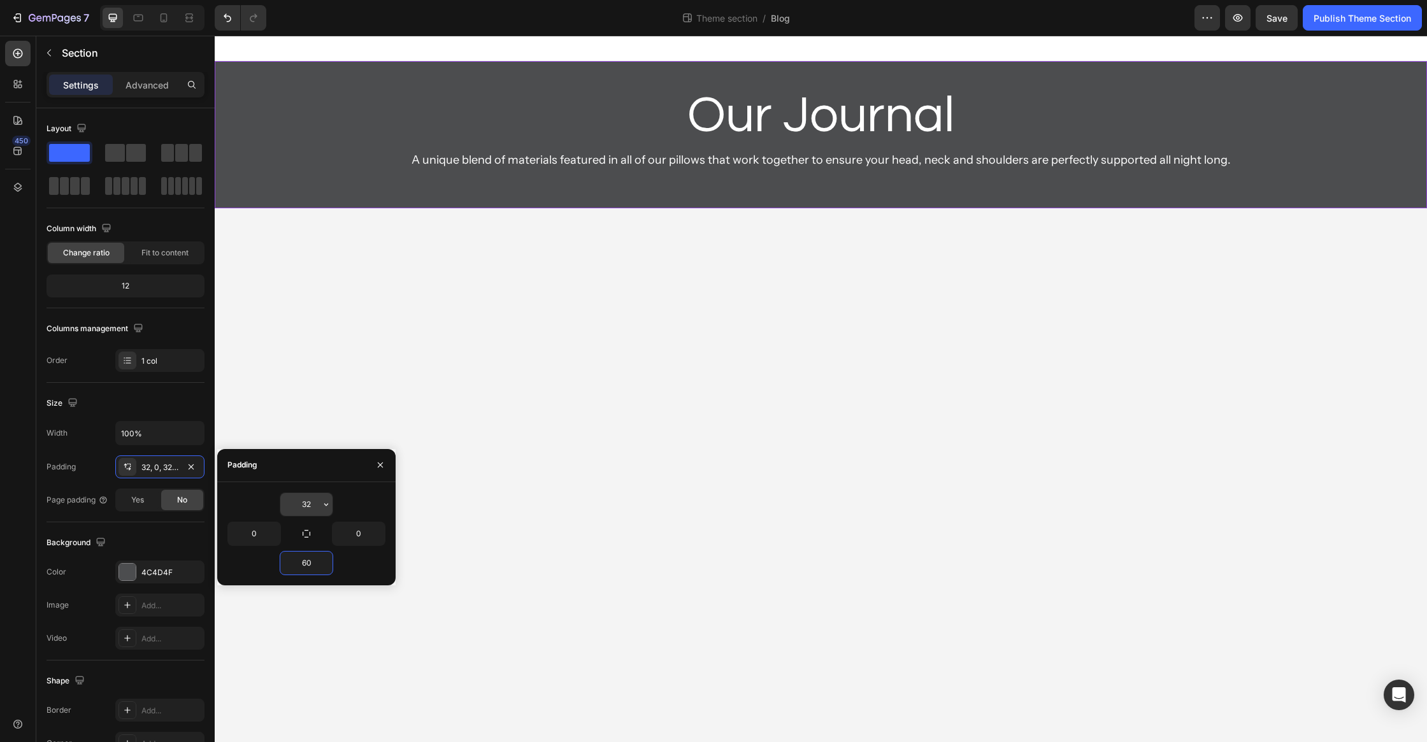
type input "60"
click at [314, 502] on input "32" at bounding box center [306, 504] width 52 height 23
type input "40"
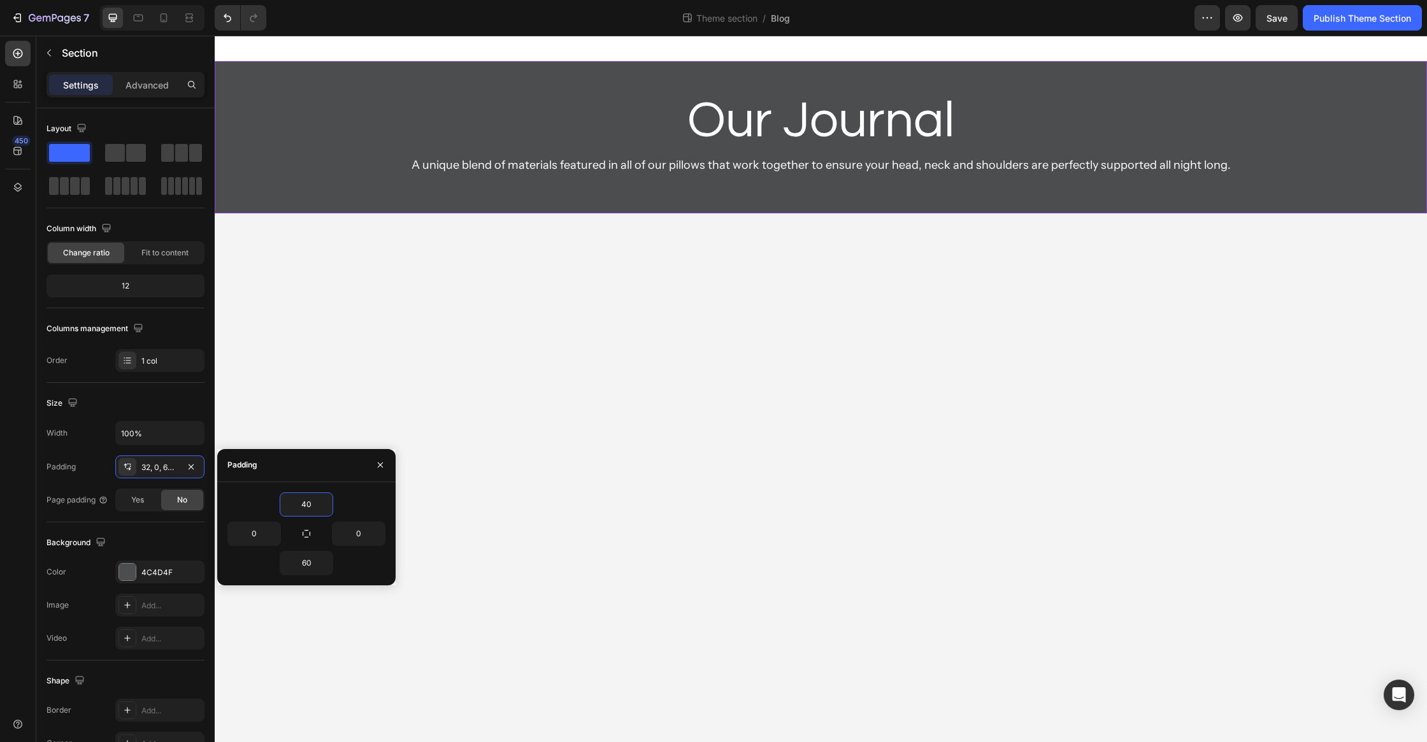
click at [709, 492] on body "Our Journal Heading A unique blend of materials featured in all of our pillows …" at bounding box center [821, 389] width 1213 height 707
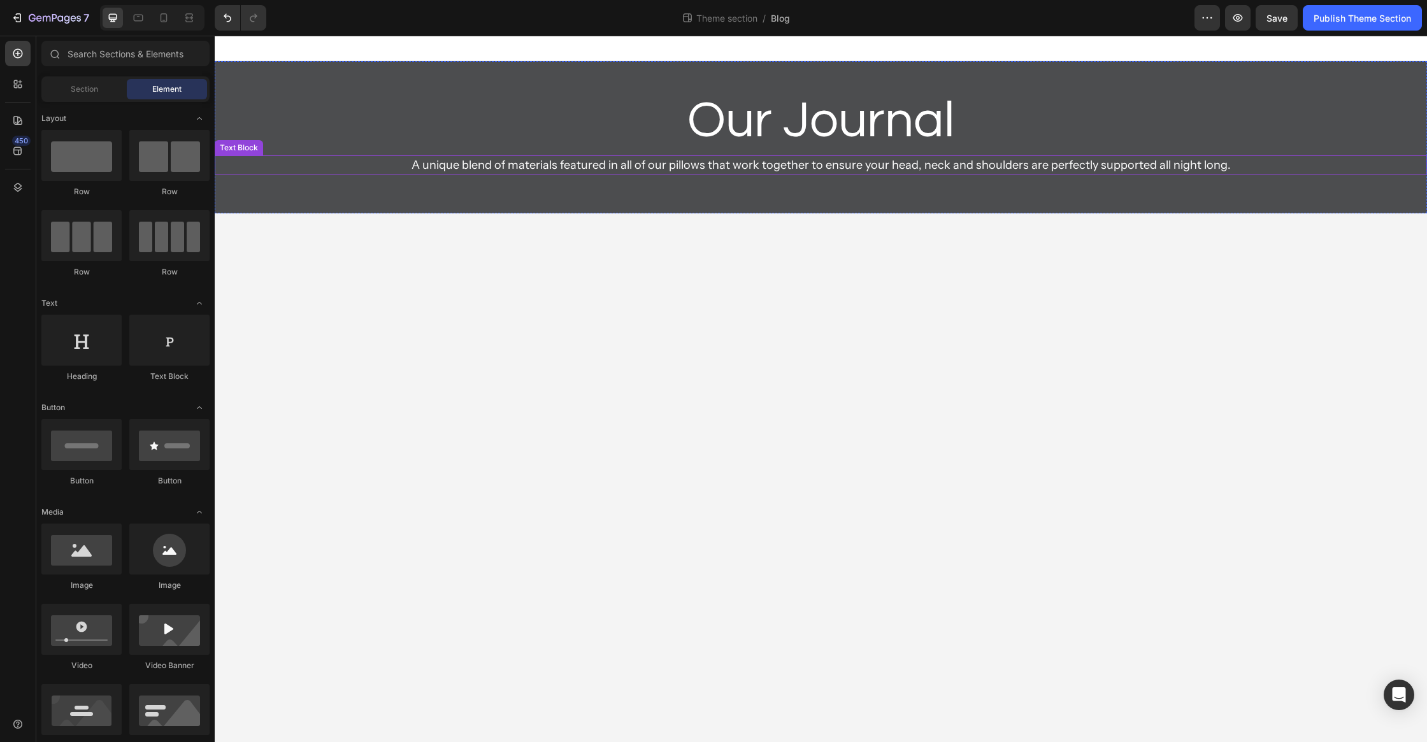
click at [898, 168] on p "A unique blend of materials featured in all of our pillows that work together t…" at bounding box center [821, 165] width 1108 height 17
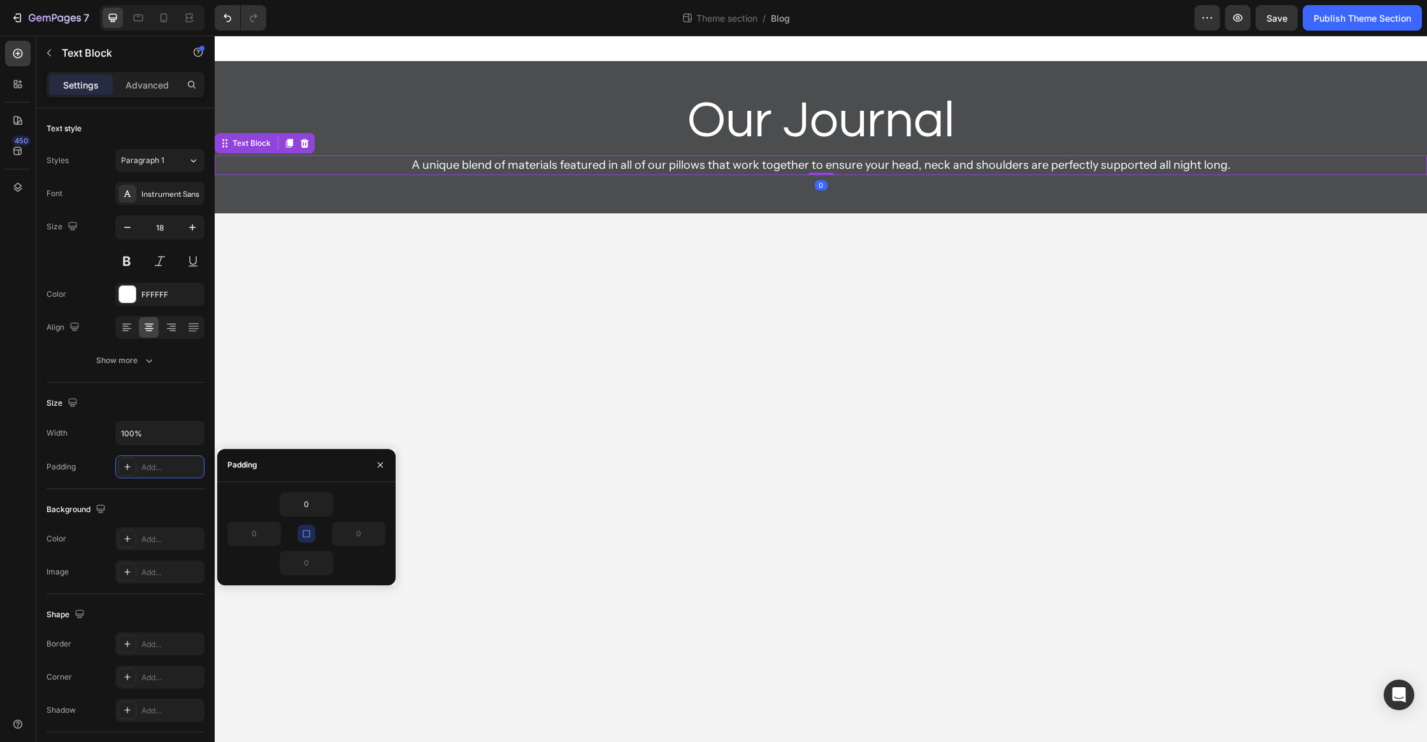
click at [900, 289] on body "Our Journal Heading A unique blend of materials featured in all of our pillows …" at bounding box center [821, 389] width 1213 height 707
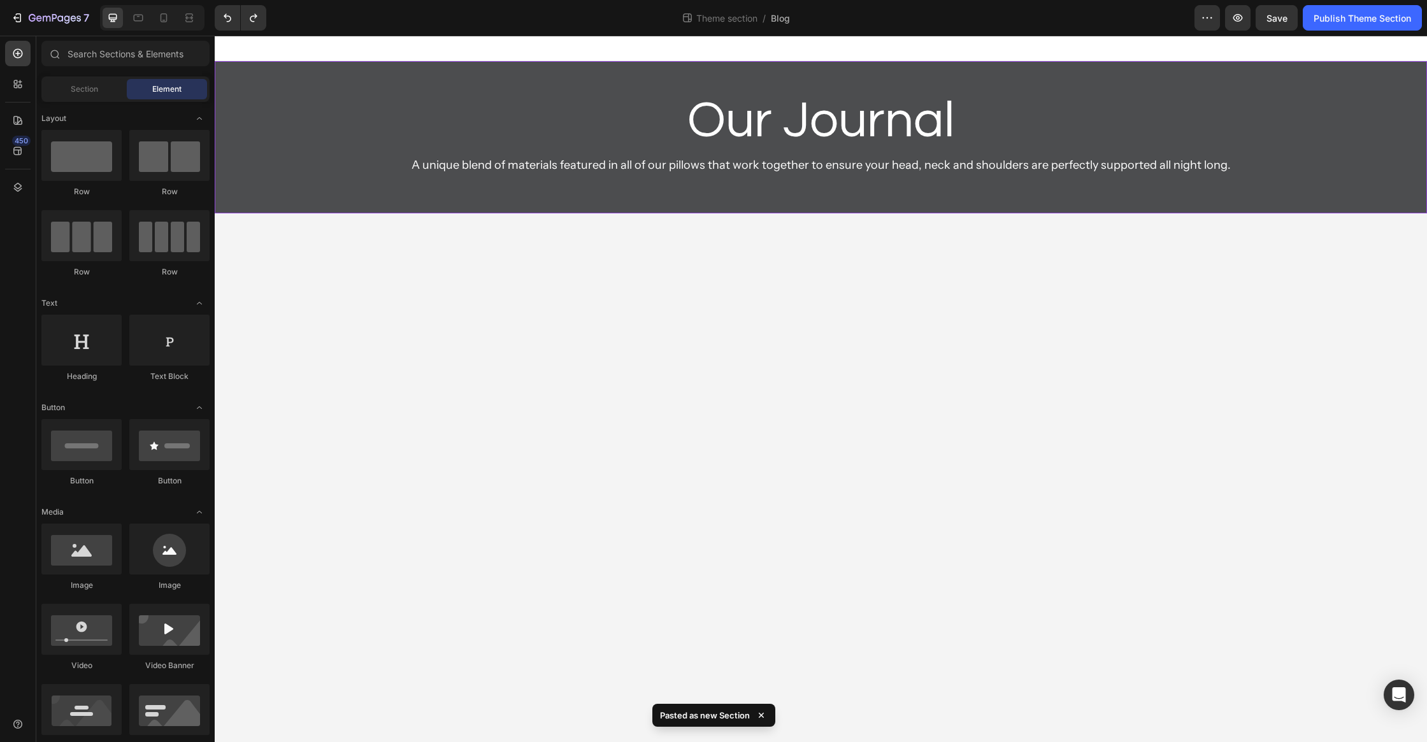
click at [782, 227] on body "Our Journal Heading A unique blend of materials featured in all of our pillows …" at bounding box center [821, 389] width 1213 height 707
click at [774, 258] on body "Our Journal Heading A unique blend of materials featured in all of our pillows …" at bounding box center [821, 389] width 1213 height 707
click at [788, 208] on div "Our Journal Heading A unique blend of materials featured in all of our pillows …" at bounding box center [821, 137] width 1213 height 152
click at [822, 119] on h2 "Our Journal" at bounding box center [821, 121] width 1213 height 69
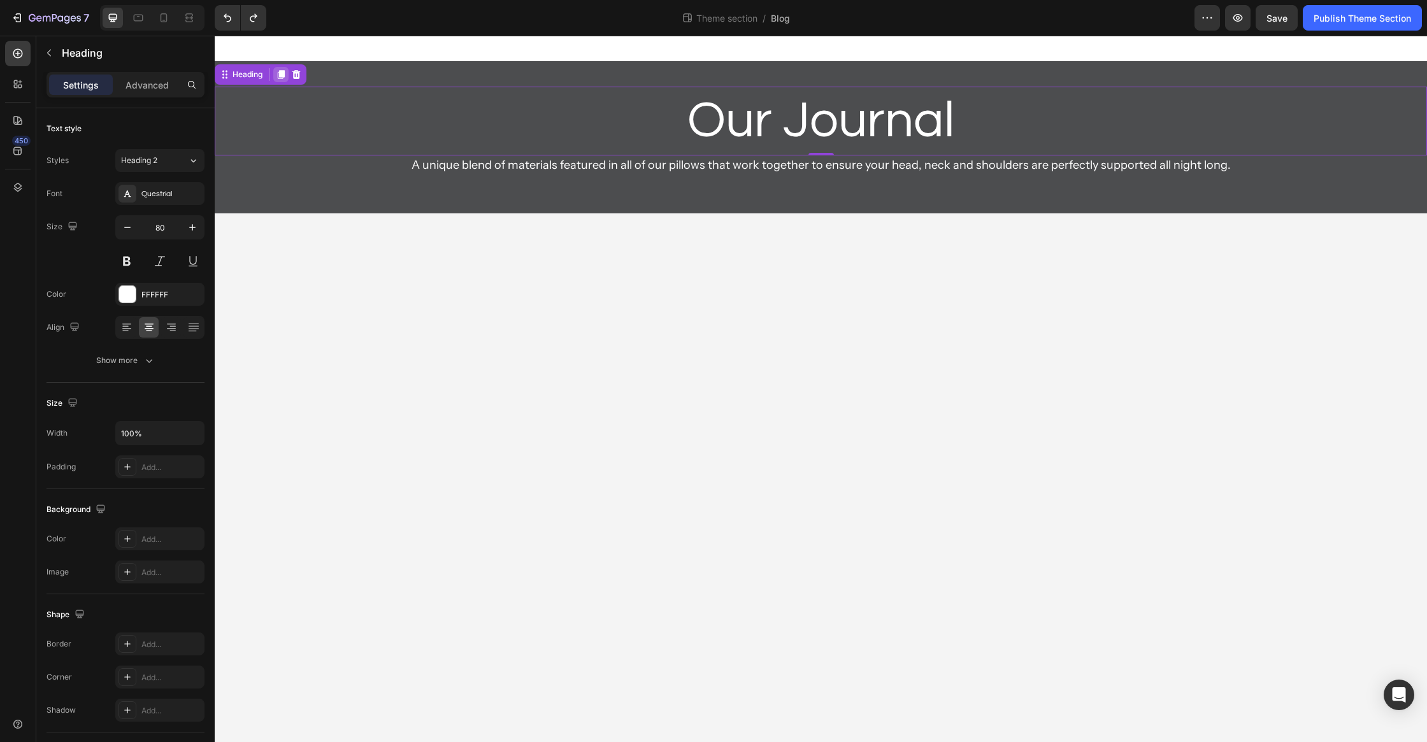
click at [284, 78] on icon at bounding box center [281, 74] width 10 height 10
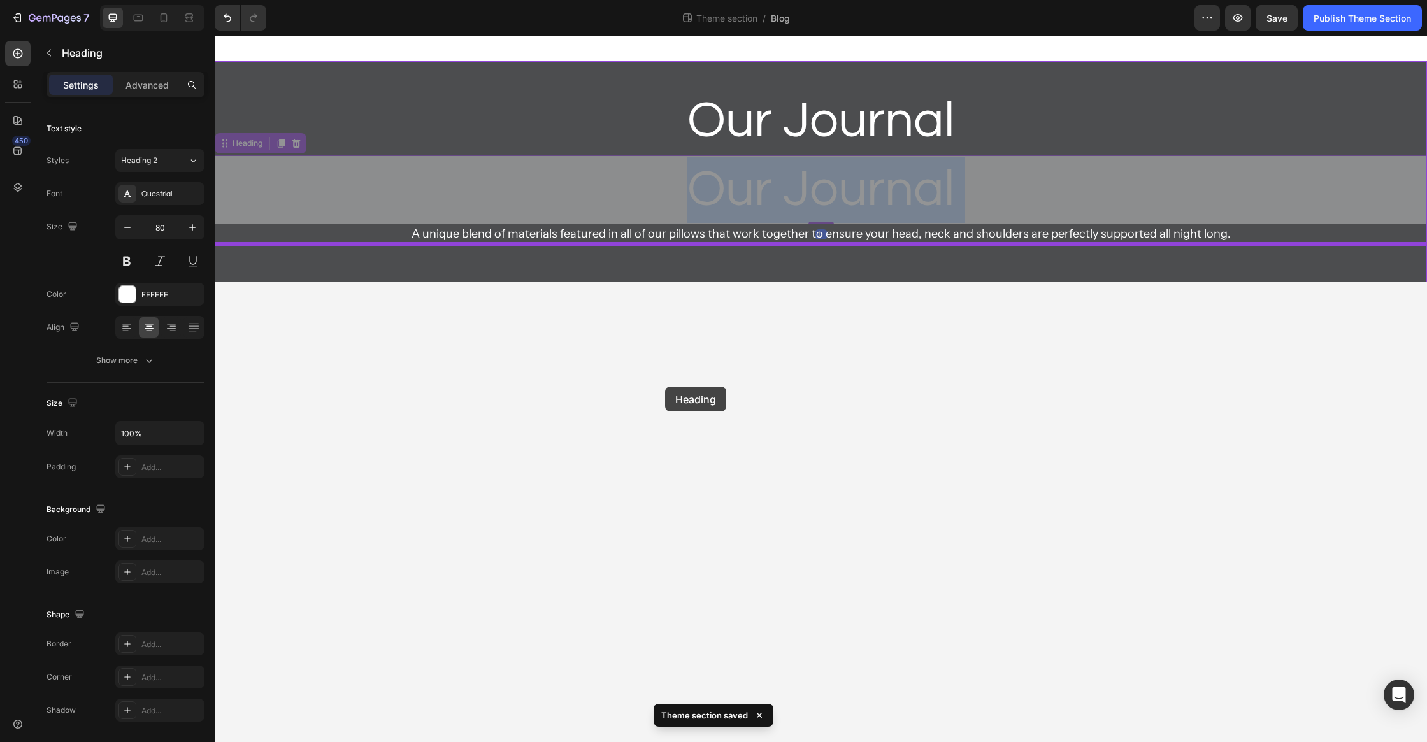
drag, startPoint x: 714, startPoint y: 191, endPoint x: 665, endPoint y: 387, distance: 202.1
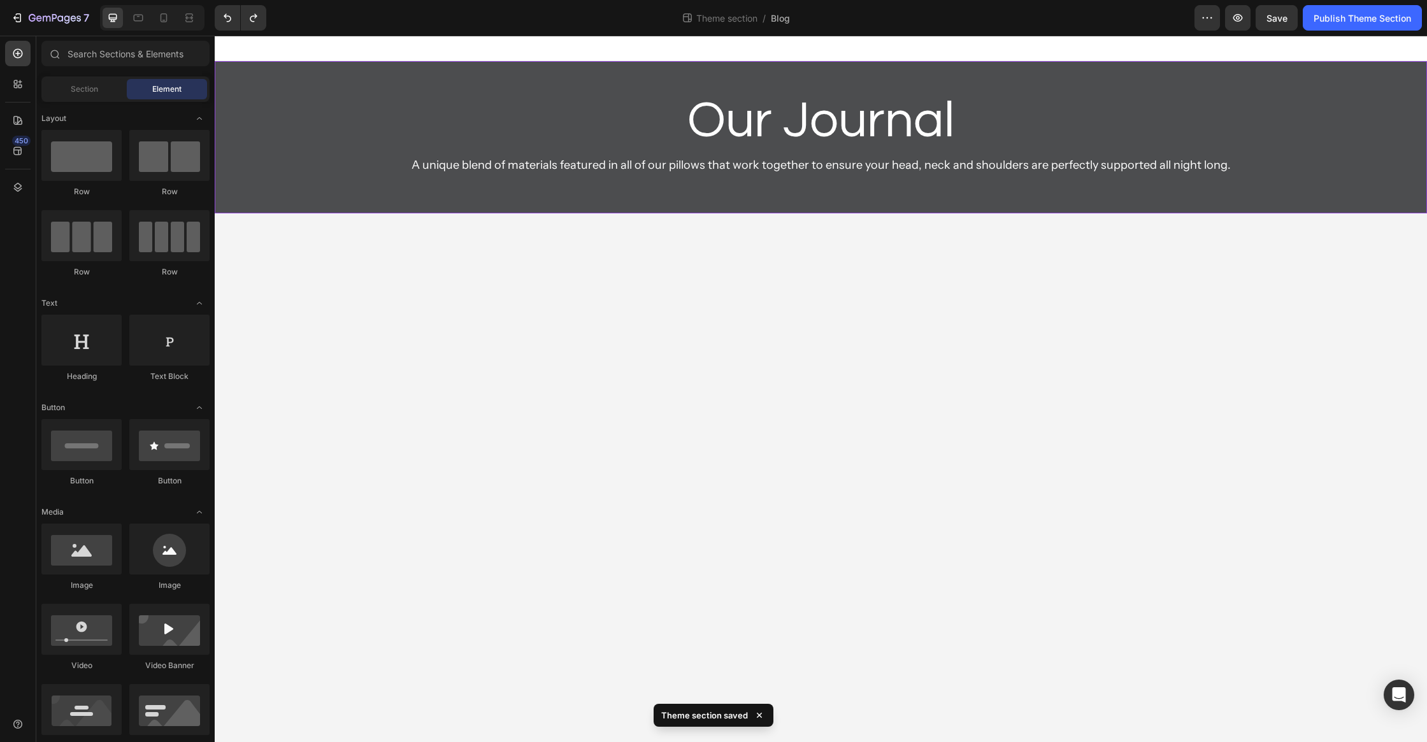
click at [587, 201] on div "Our Journal Heading A unique blend of materials featured in all of our pillows …" at bounding box center [821, 137] width 1213 height 152
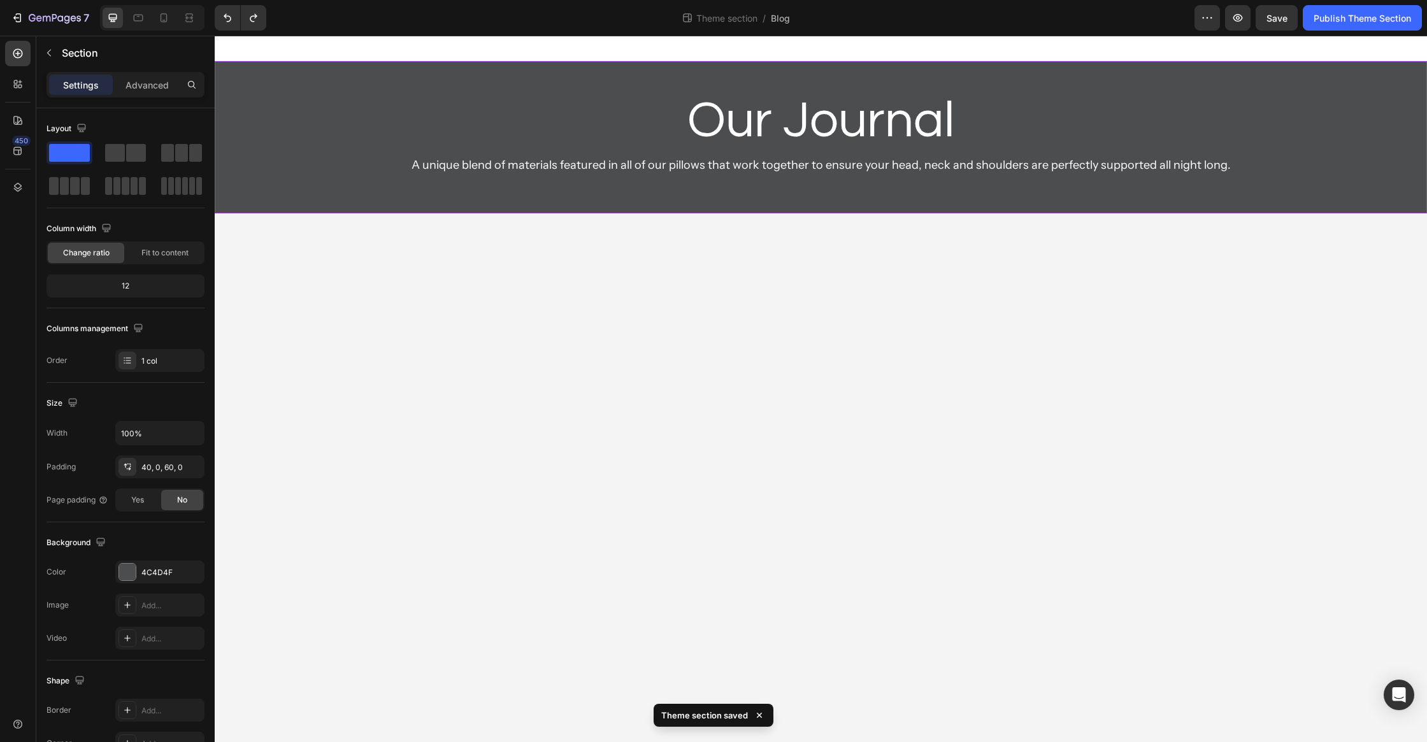
click at [591, 177] on div "Our Journal Heading A unique blend of materials featured in all of our pillows …" at bounding box center [821, 137] width 1213 height 152
click at [598, 166] on p "A unique blend of materials featured in all of our pillows that work together t…" at bounding box center [821, 165] width 1108 height 17
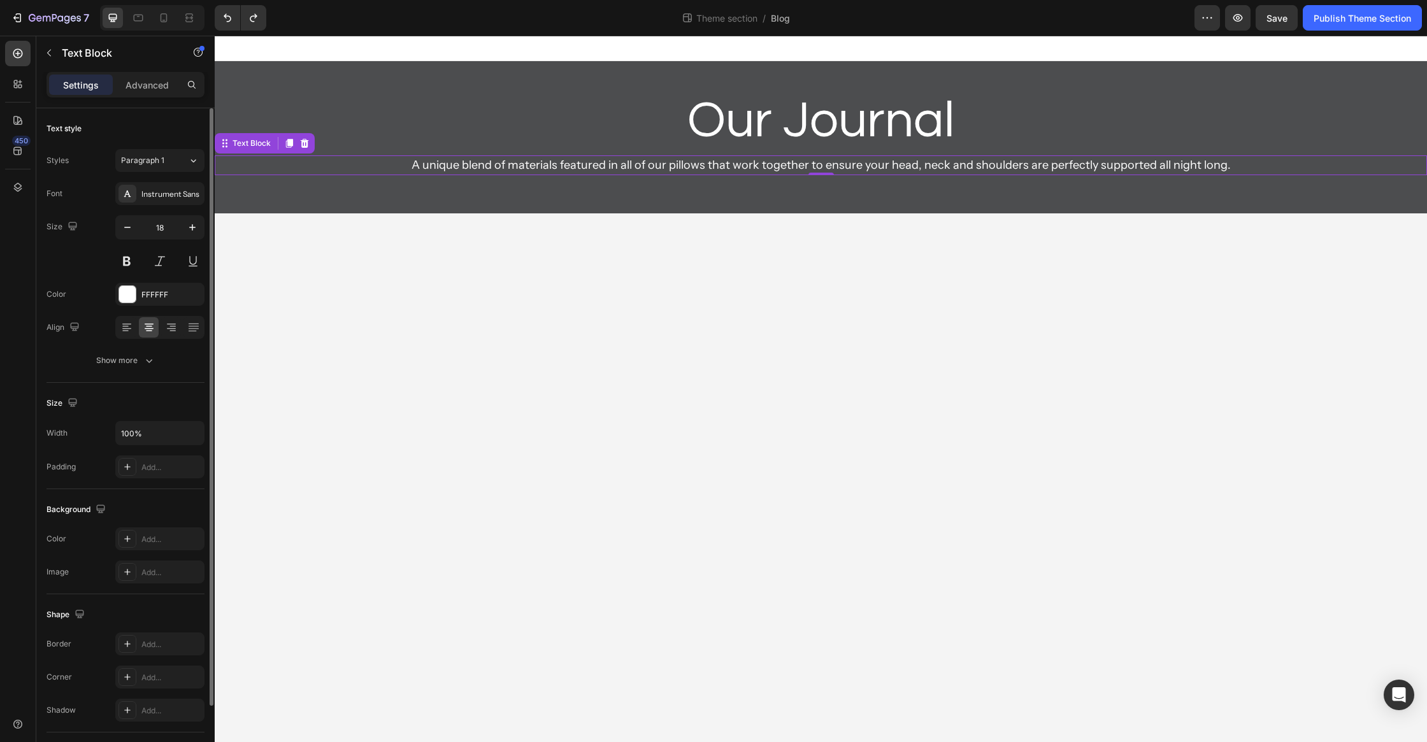
scroll to position [83, 0]
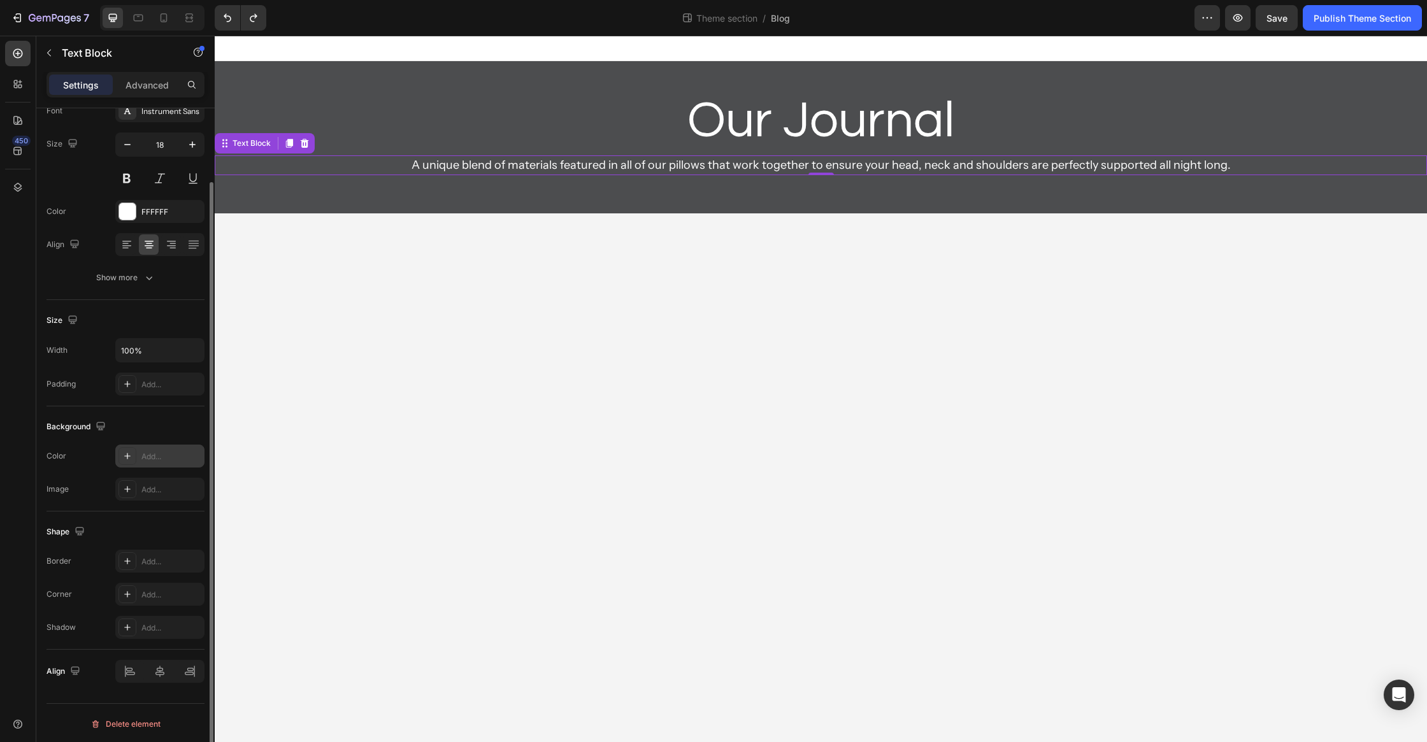
click at [148, 453] on div "Add..." at bounding box center [171, 456] width 60 height 11
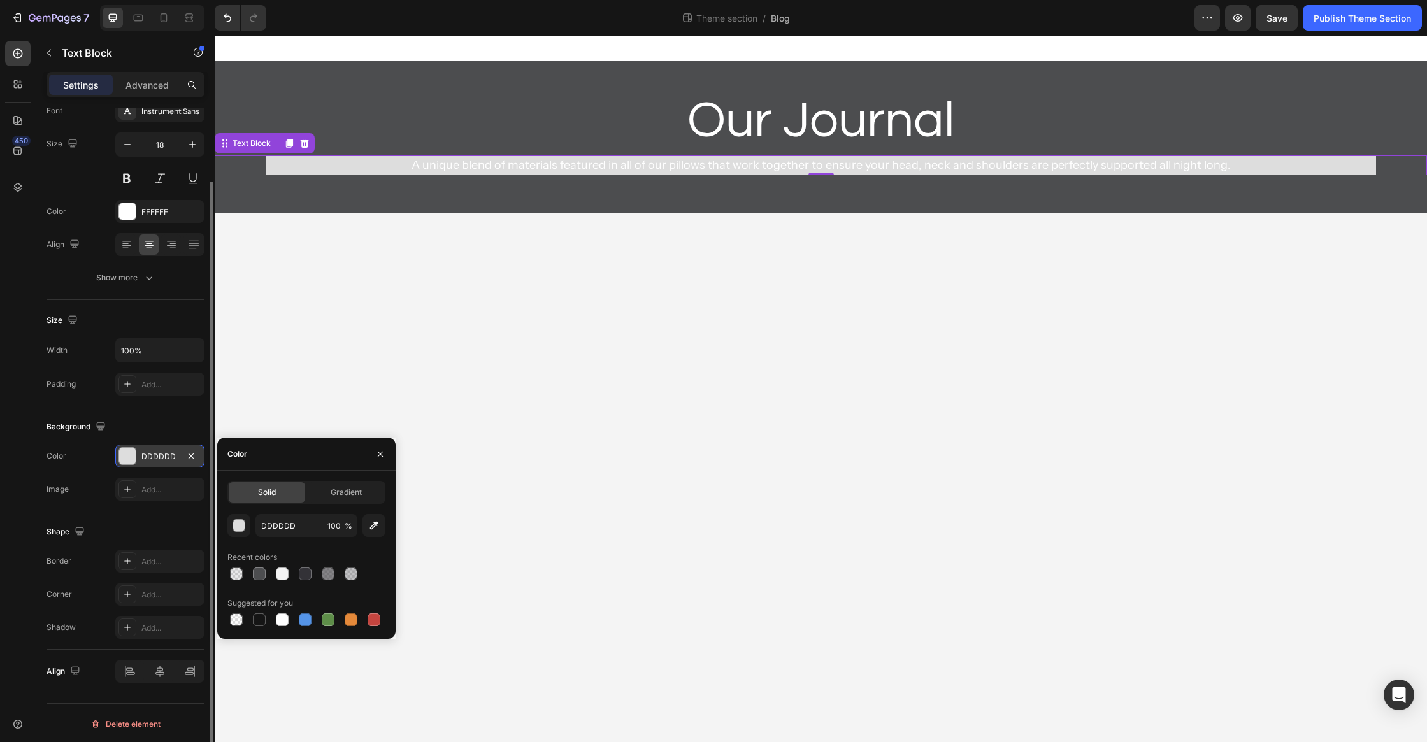
click at [565, 294] on body "Our Journal Heading A unique blend of materials featured in all of our pillows …" at bounding box center [821, 389] width 1213 height 707
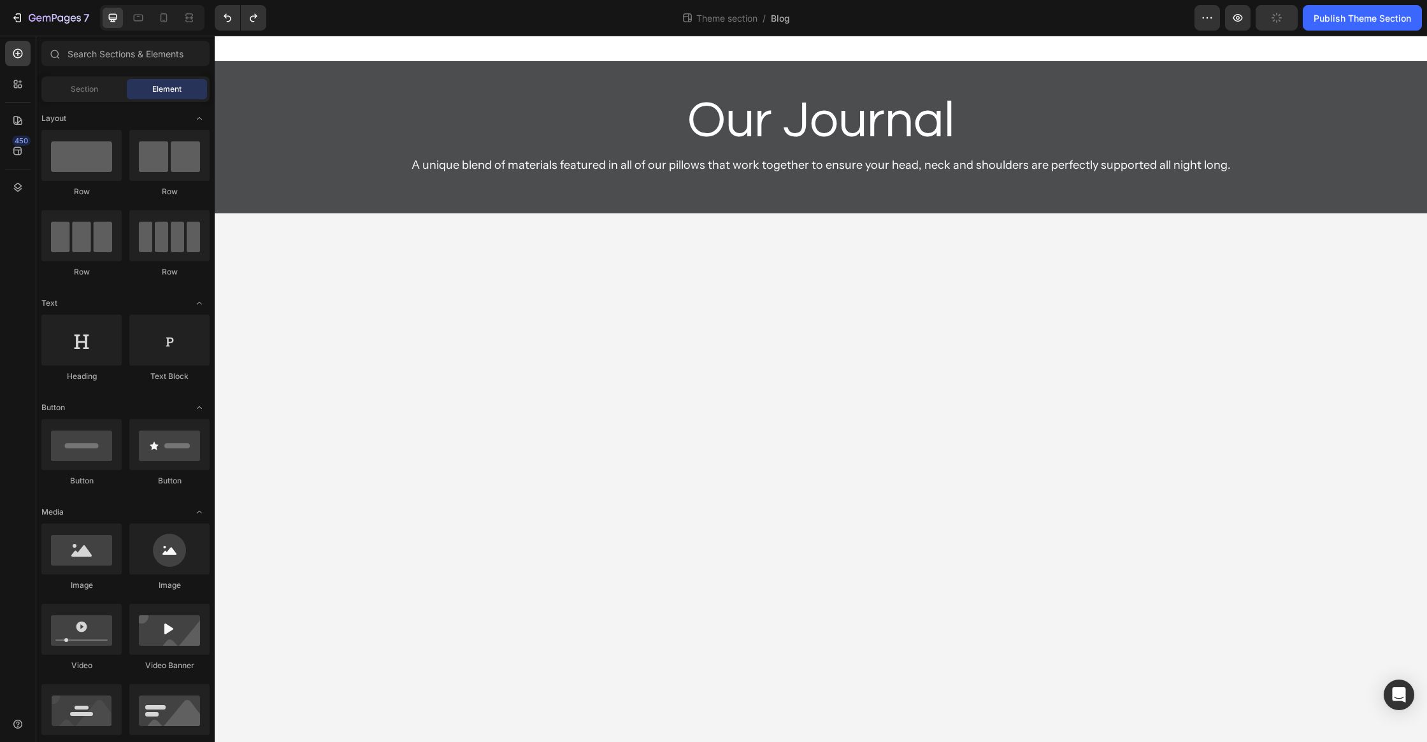
click at [563, 208] on div "Our Journal Heading A unique blend of materials featured in all of our pillows …" at bounding box center [821, 137] width 1213 height 152
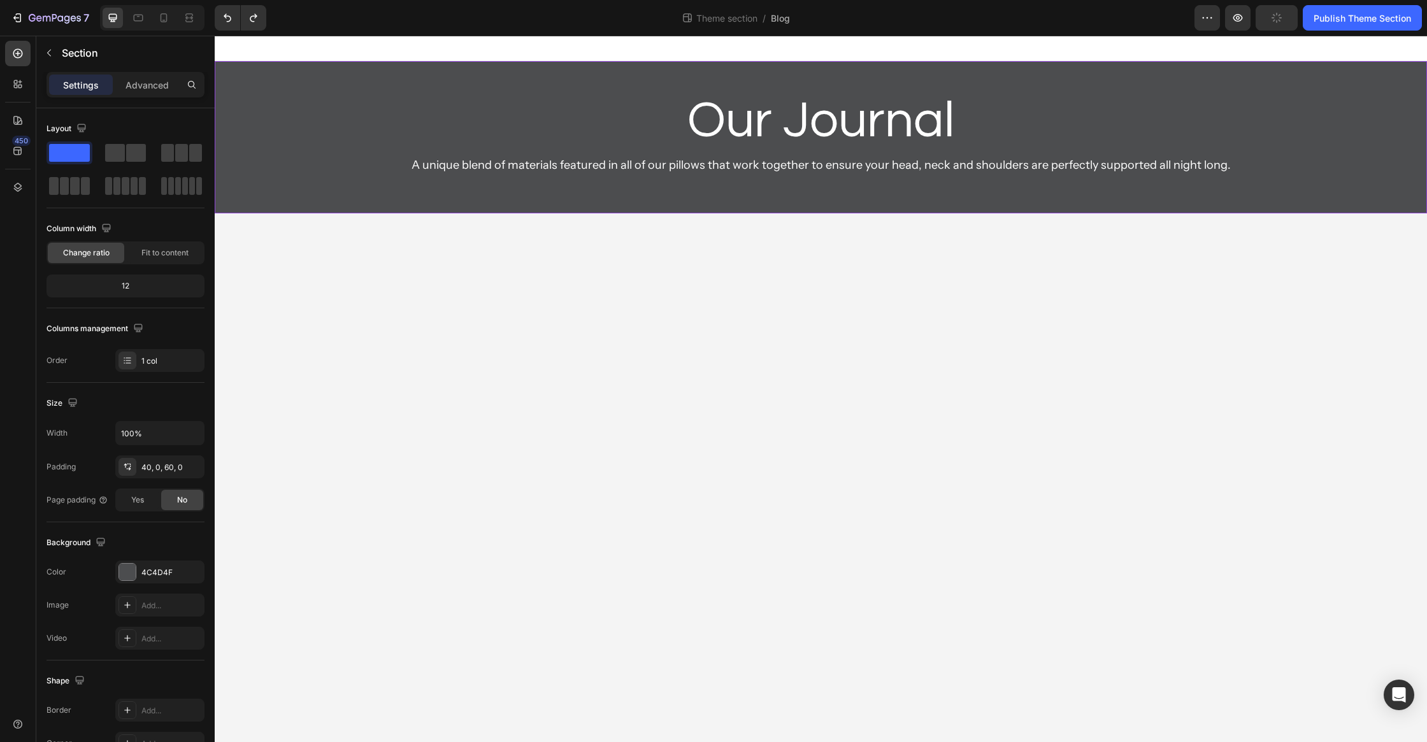
click at [561, 310] on body "Our Journal Heading A unique blend of materials featured in all of our pillows …" at bounding box center [821, 389] width 1213 height 707
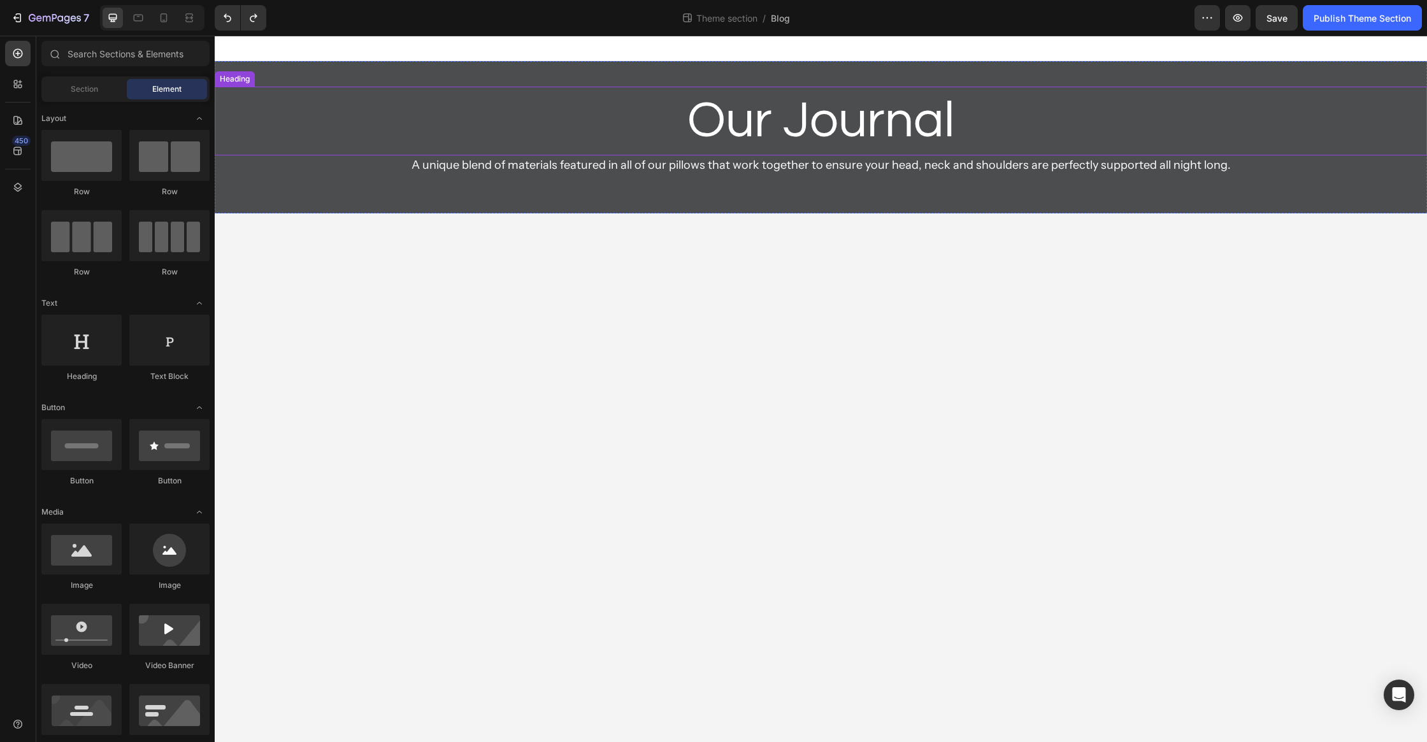
click at [795, 132] on h2 "Our Journal" at bounding box center [821, 121] width 1213 height 69
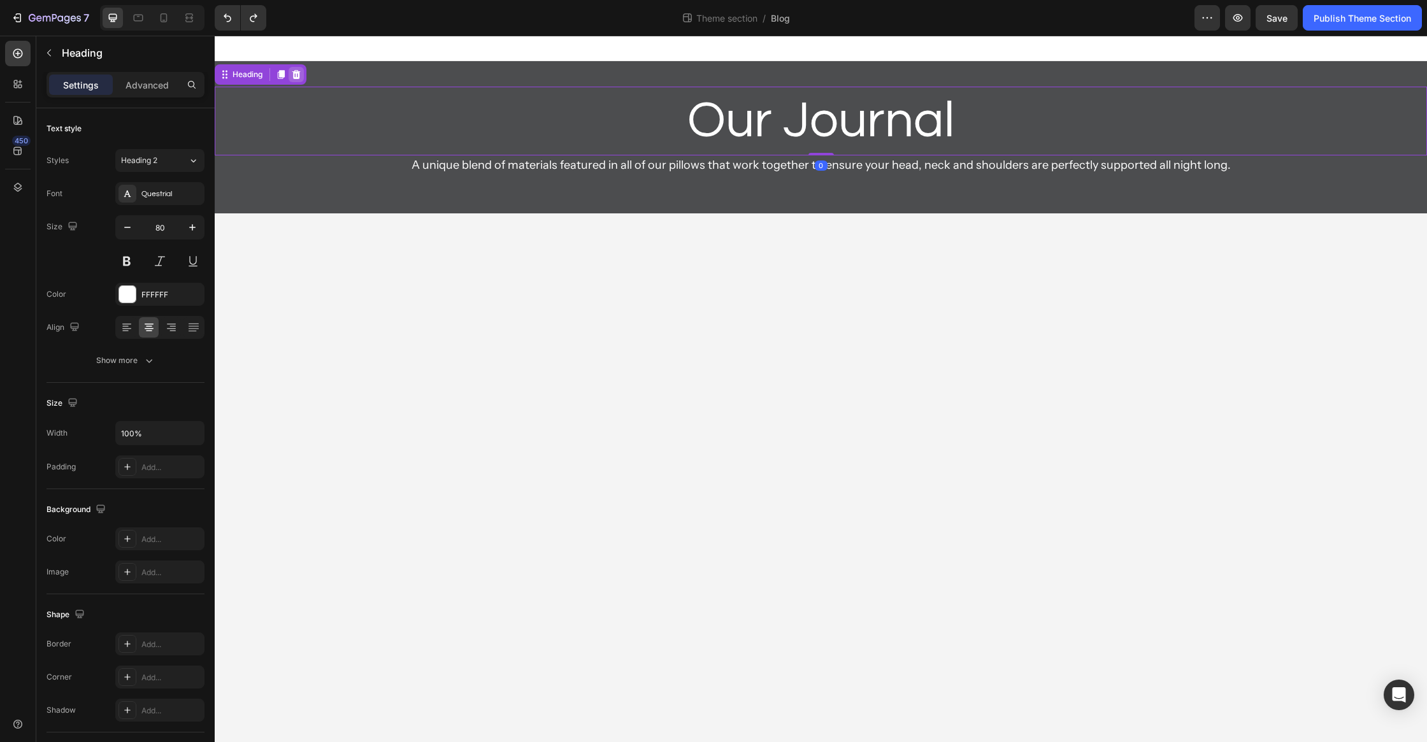
click at [299, 77] on icon at bounding box center [296, 74] width 8 height 9
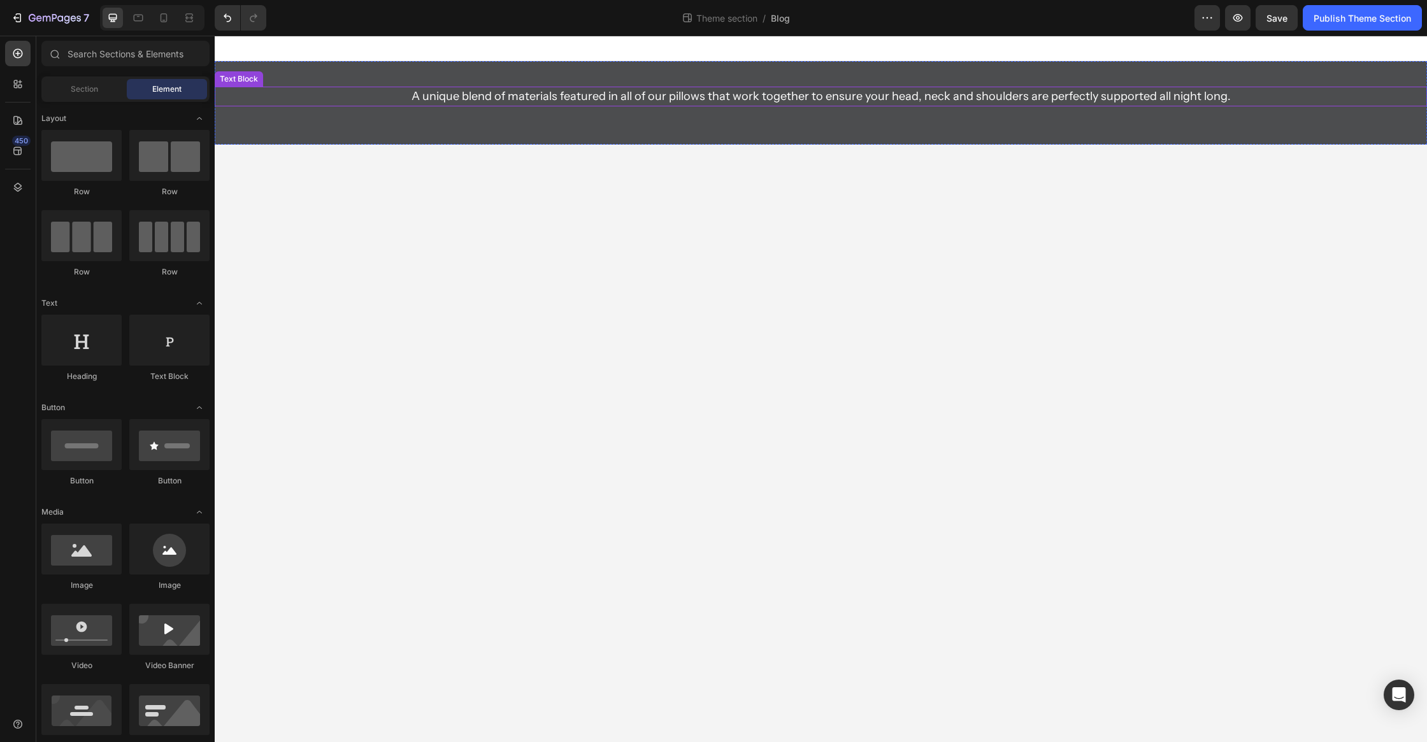
click at [645, 97] on p "A unique blend of materials featured in all of our pillows that work together t…" at bounding box center [821, 96] width 1108 height 17
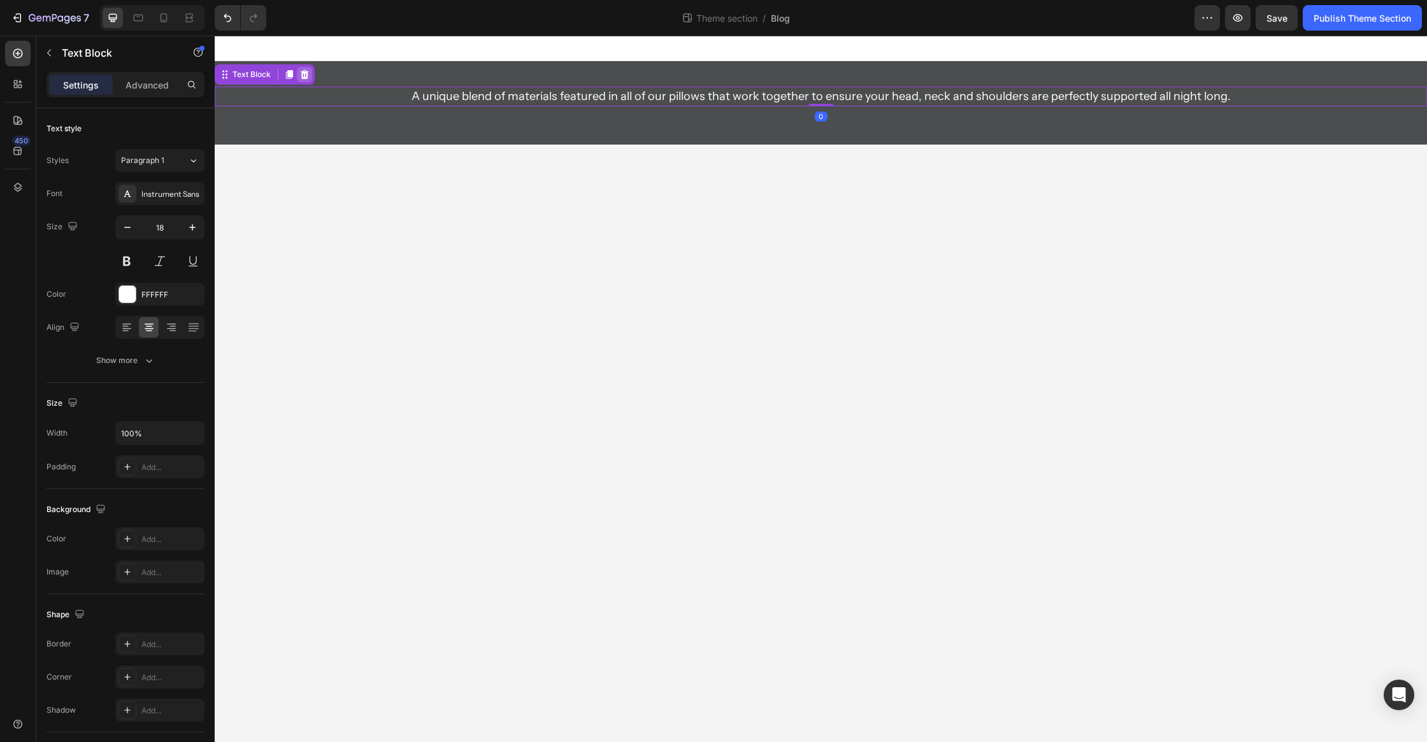
click at [306, 76] on icon at bounding box center [305, 74] width 8 height 9
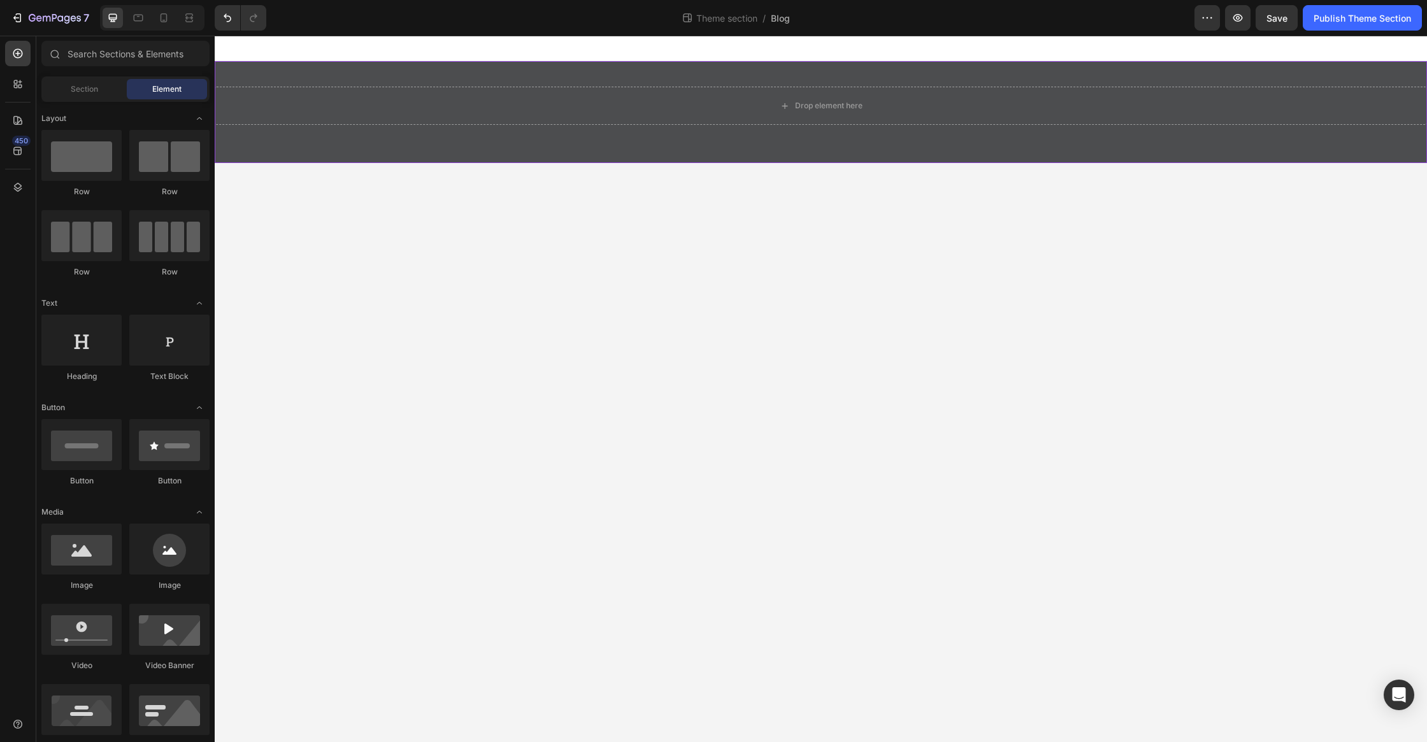
click at [306, 82] on div "Drop element here" at bounding box center [821, 112] width 1213 height 102
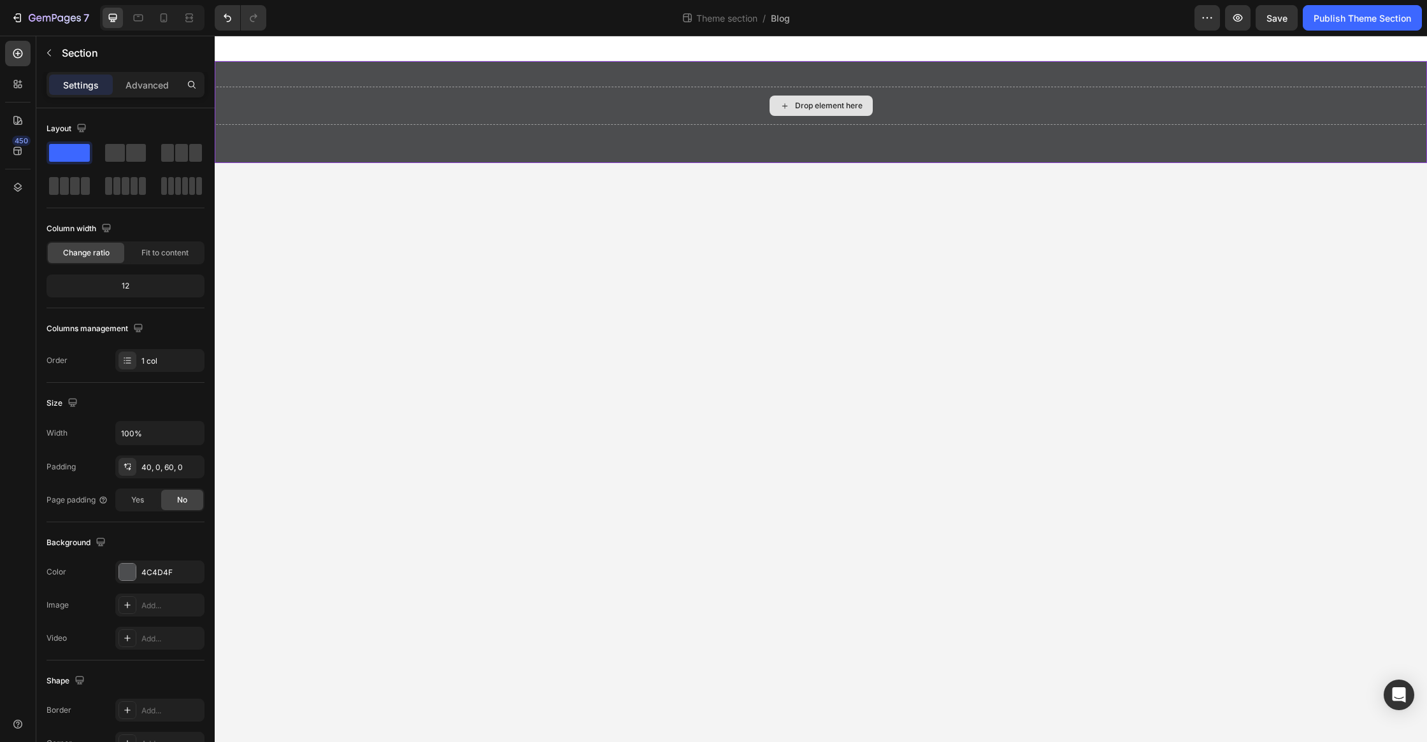
click at [324, 124] on div "Drop element here" at bounding box center [821, 106] width 1213 height 38
click at [335, 155] on div "Drop element here" at bounding box center [821, 112] width 1213 height 102
click at [345, 151] on div "Drop element here" at bounding box center [821, 112] width 1213 height 102
click at [124, 154] on span at bounding box center [115, 153] width 20 height 18
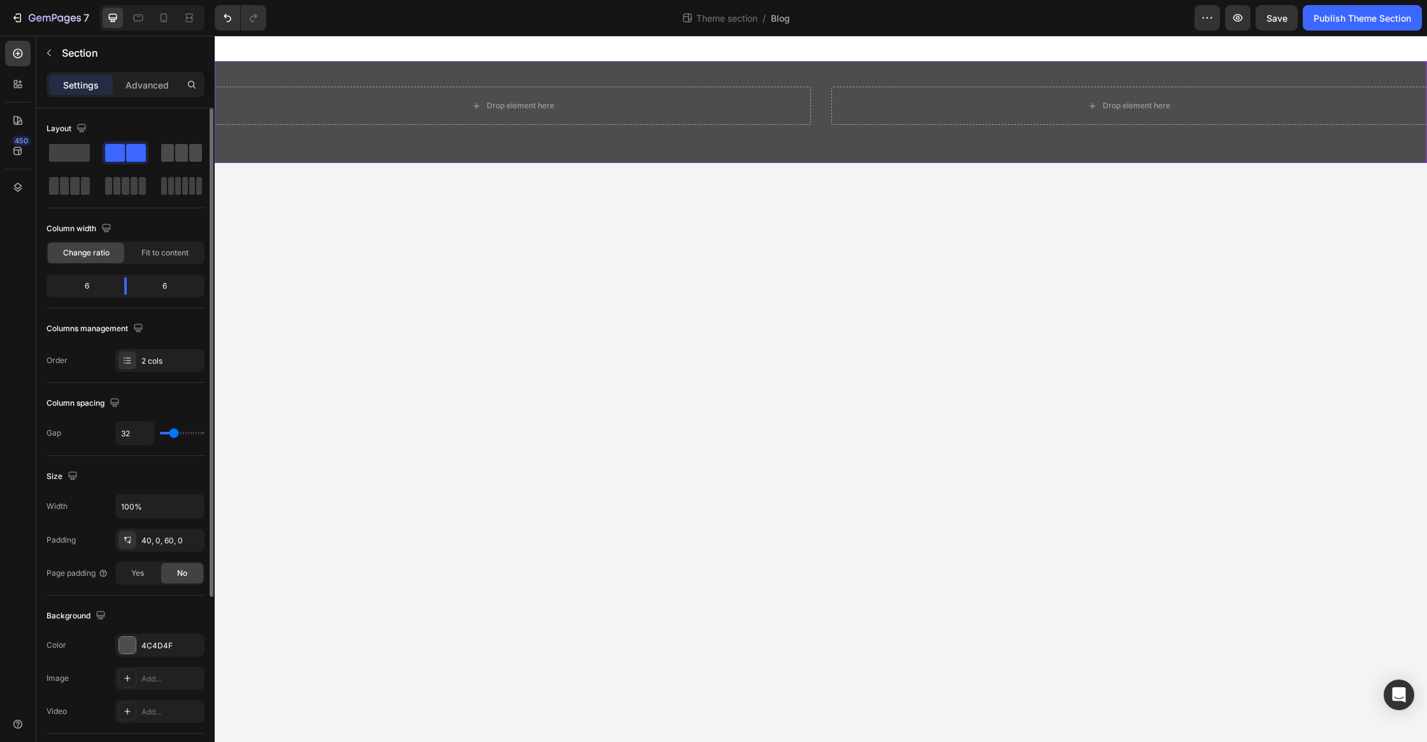
click at [175, 158] on span at bounding box center [181, 153] width 13 height 18
click at [183, 217] on div "Layout Column width Change ratio Fit to content 4 4 4 Columns management Order …" at bounding box center [126, 246] width 158 height 254
click at [166, 194] on div at bounding box center [182, 186] width 46 height 23
click at [68, 148] on span at bounding box center [69, 153] width 41 height 18
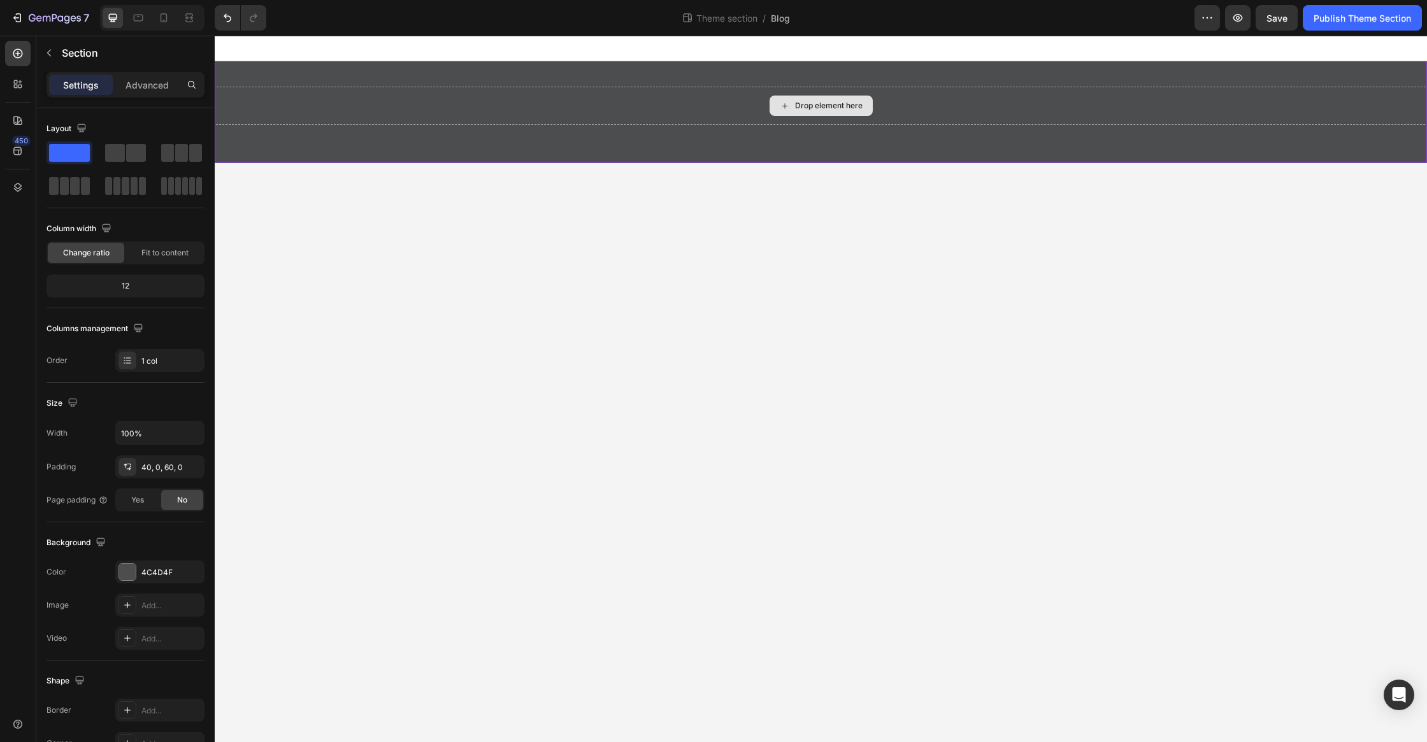
click at [682, 97] on div "Drop element here" at bounding box center [821, 106] width 1213 height 38
click at [484, 108] on div "Drop element here" at bounding box center [821, 106] width 1213 height 38
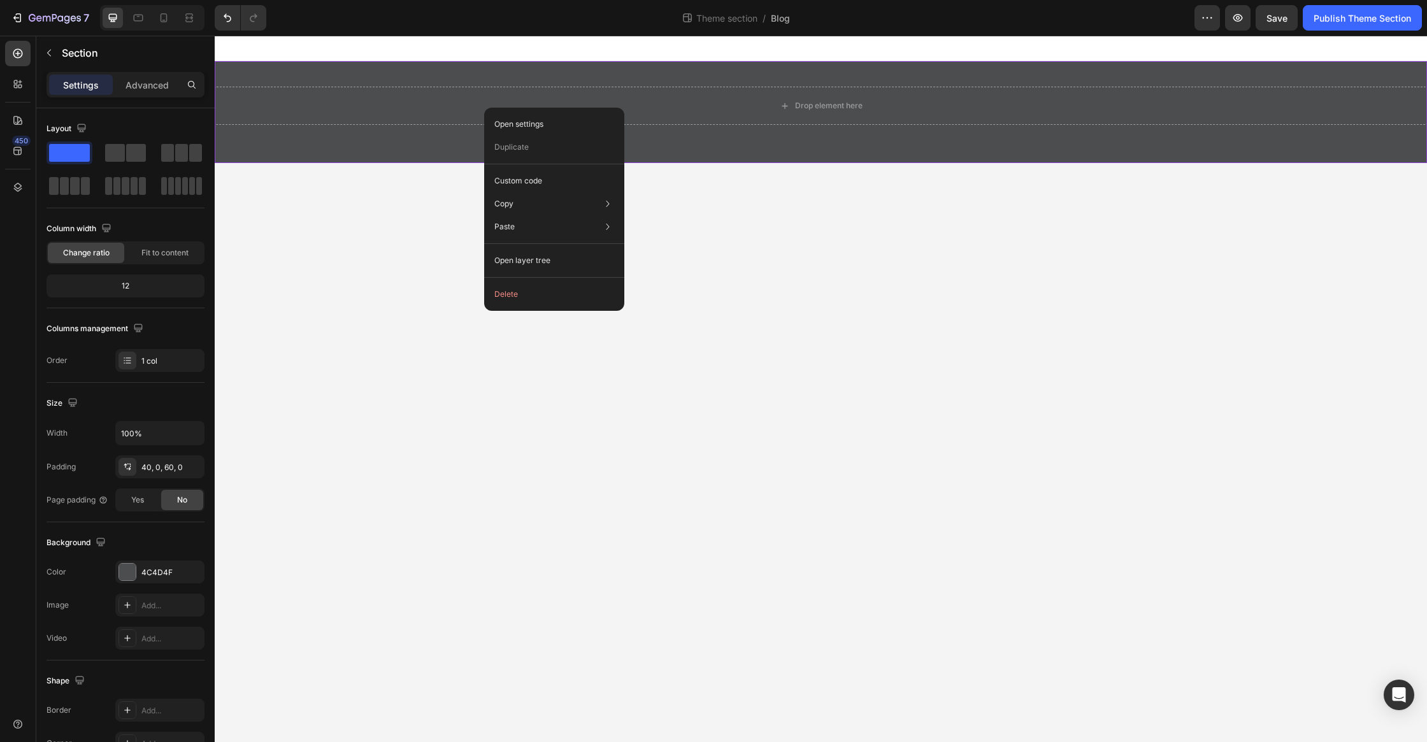
drag, startPoint x: 514, startPoint y: 292, endPoint x: 489, endPoint y: 299, distance: 25.0
click at [514, 292] on button "Delete" at bounding box center [554, 294] width 130 height 23
click at [355, 290] on body "Drop element here Root Drag & drop element from sidebar or Explore Library Add …" at bounding box center [821, 389] width 1213 height 707
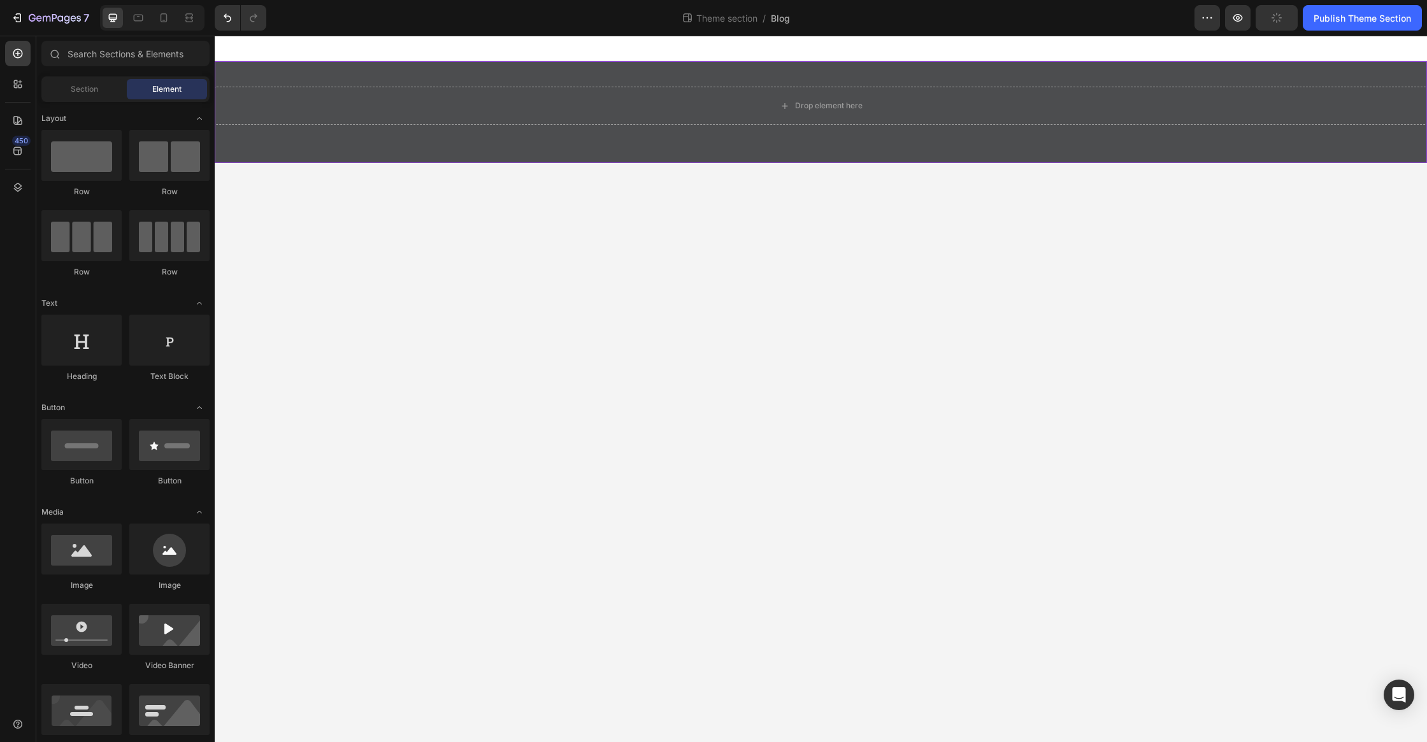
click at [424, 122] on div "Drop element here" at bounding box center [821, 106] width 1213 height 38
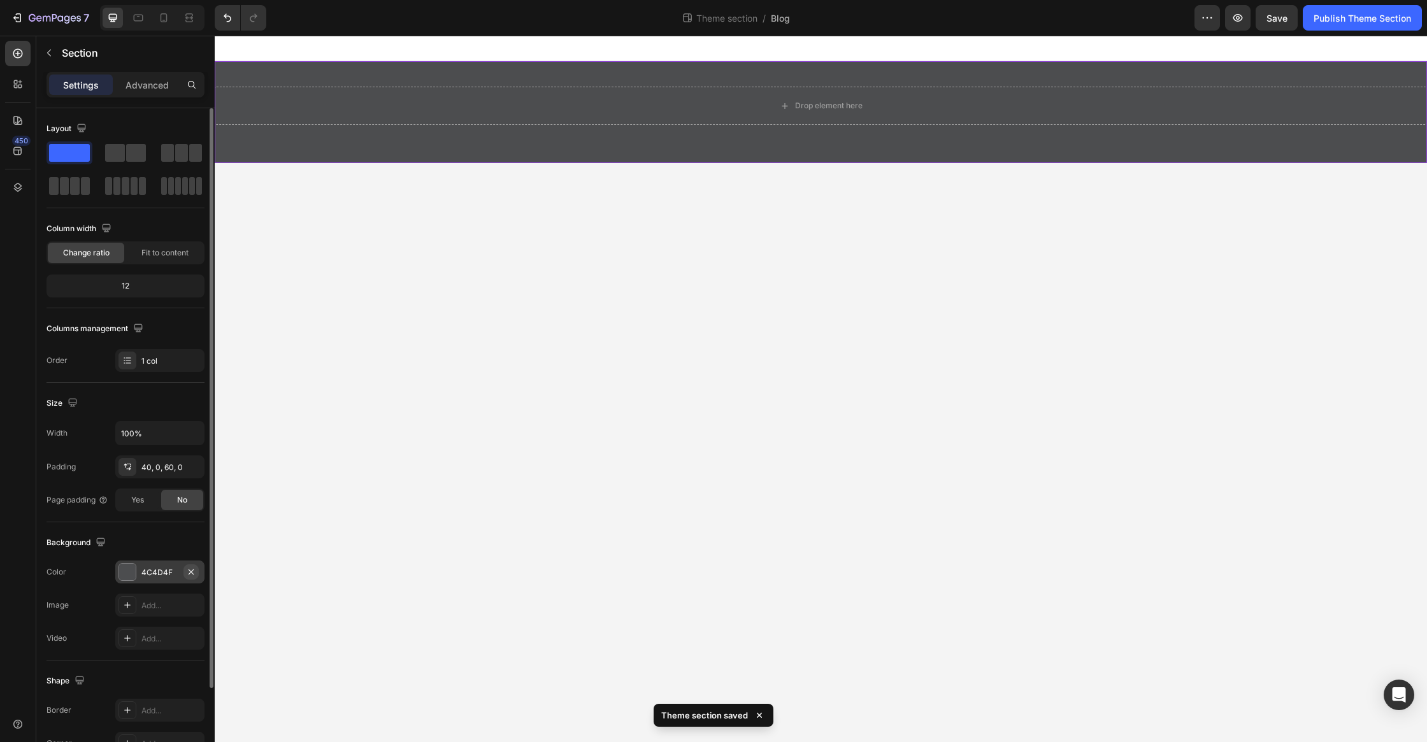
click at [189, 567] on icon "button" at bounding box center [191, 572] width 10 height 10
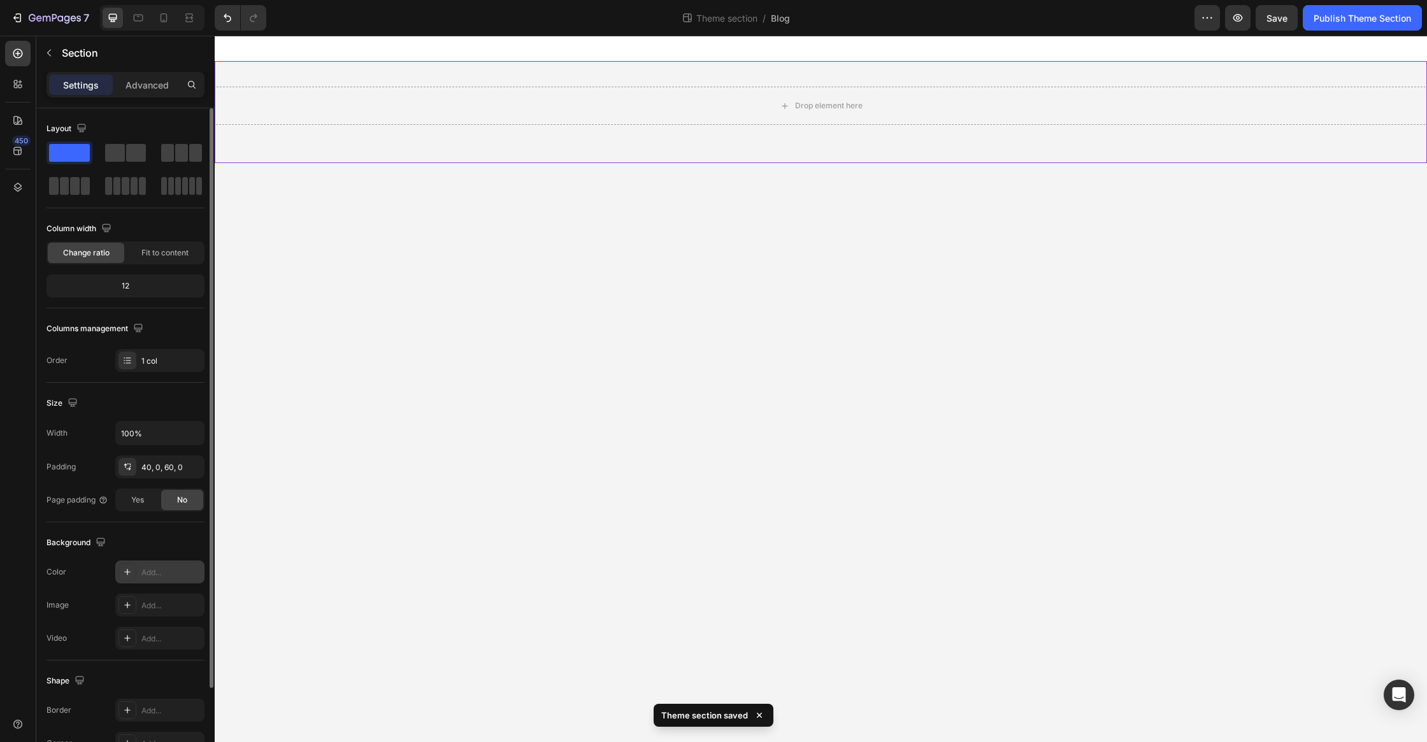
click at [496, 257] on body "Drop element here Root Drag & drop element from sidebar or Explore Library Add …" at bounding box center [821, 389] width 1213 height 707
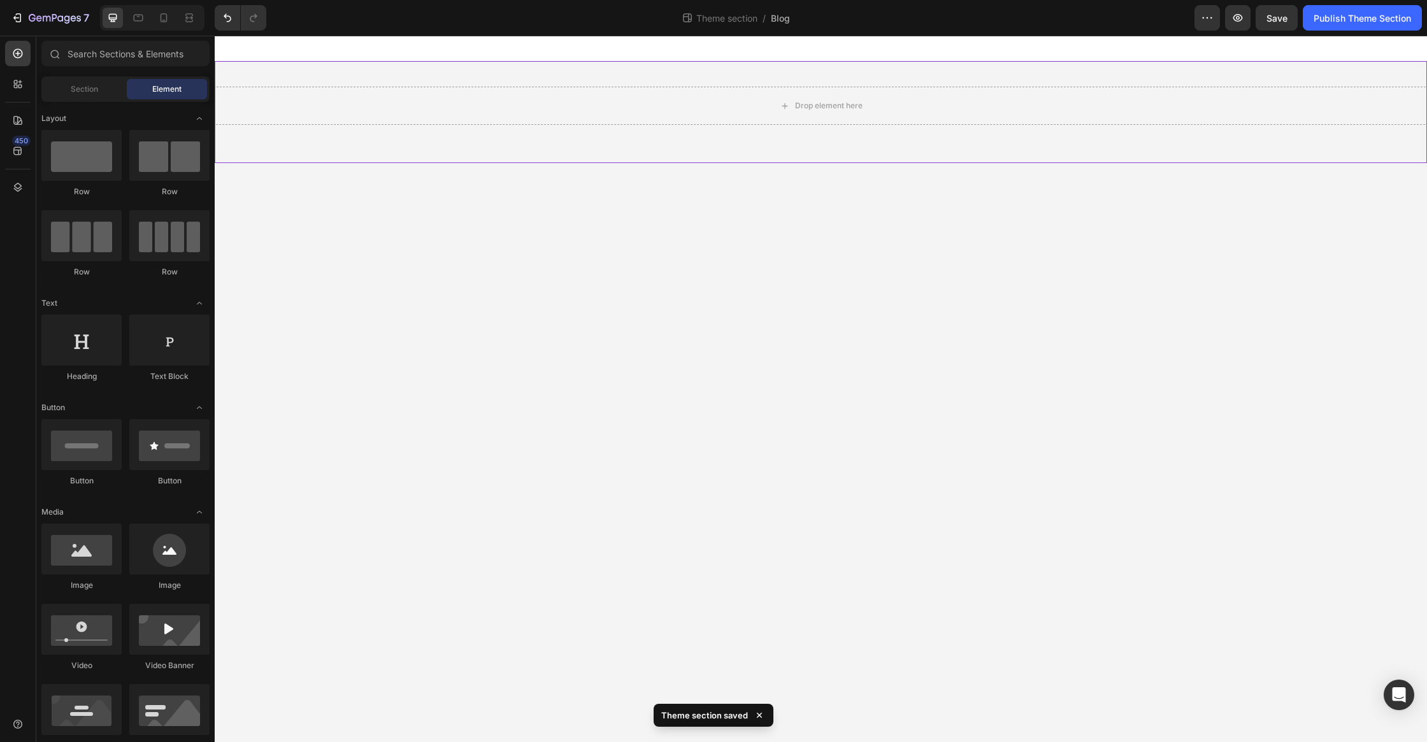
click at [409, 142] on div "Drop element here" at bounding box center [821, 112] width 1213 height 102
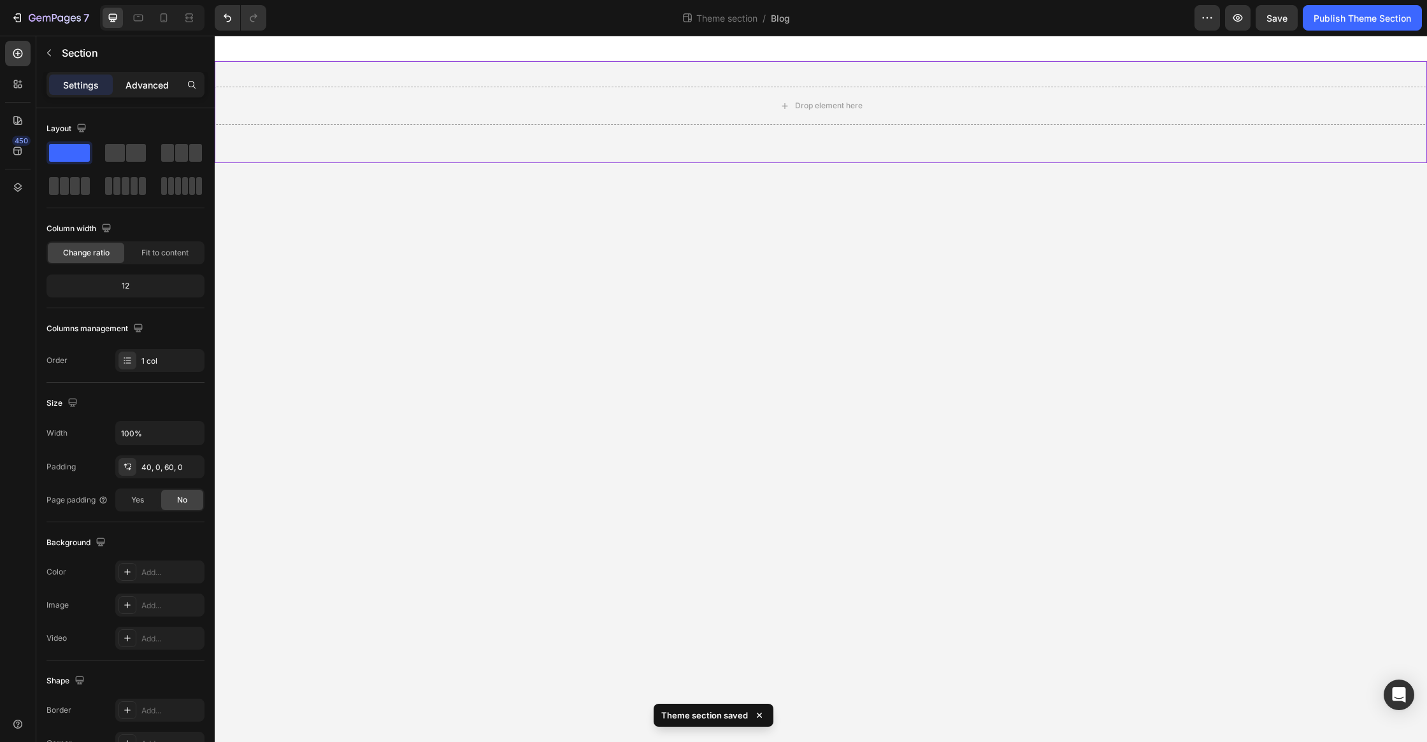
click at [132, 87] on p "Advanced" at bounding box center [147, 84] width 43 height 13
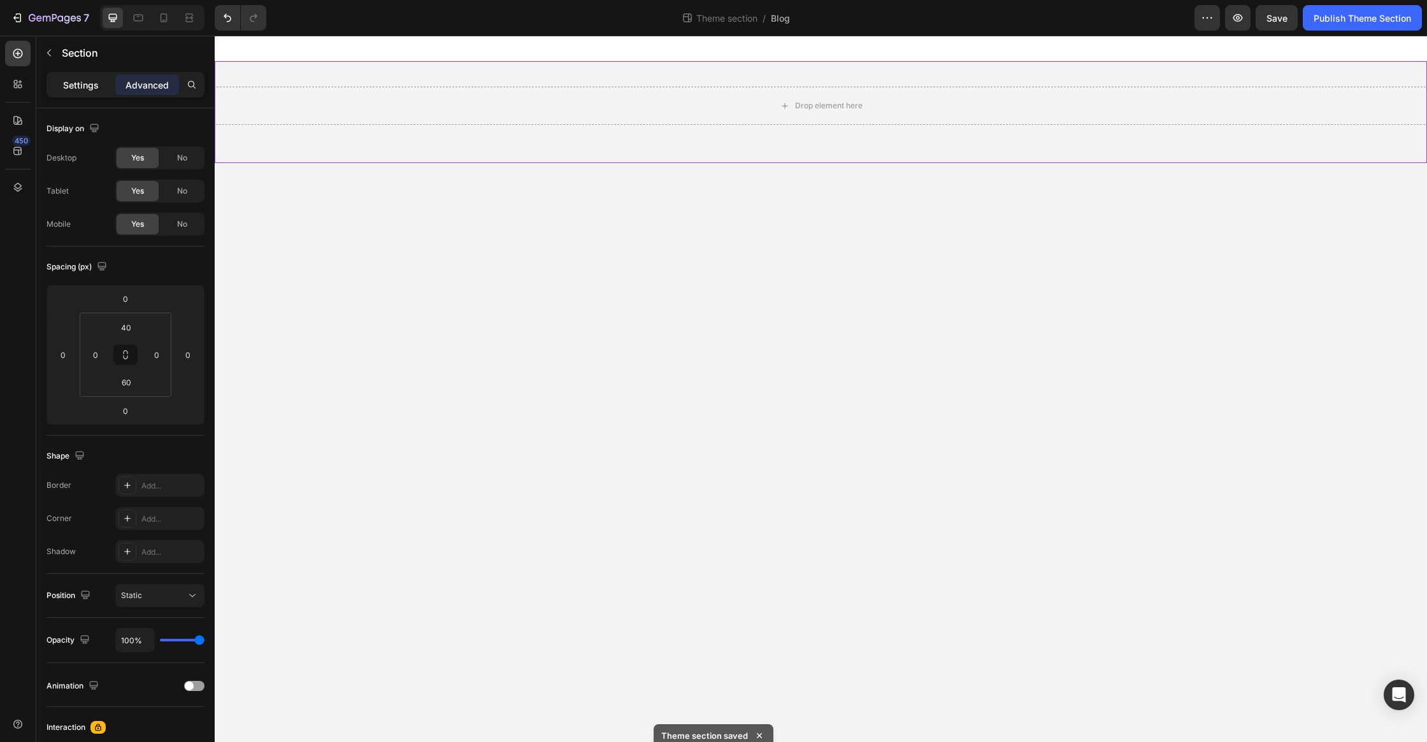
click at [75, 86] on p "Settings" at bounding box center [81, 84] width 36 height 13
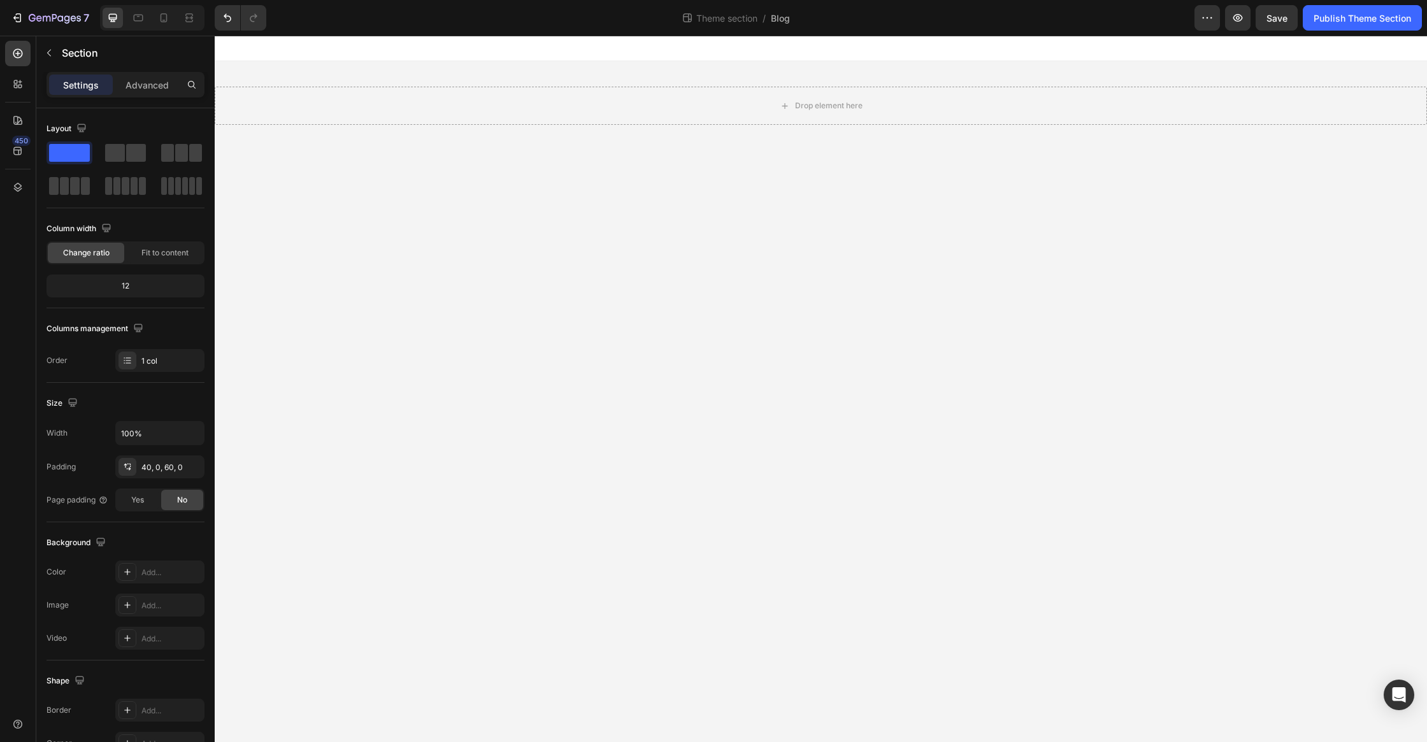
click at [352, 213] on body "Drop element here Root Drag & drop element from sidebar or Explore Library Add …" at bounding box center [821, 389] width 1213 height 707
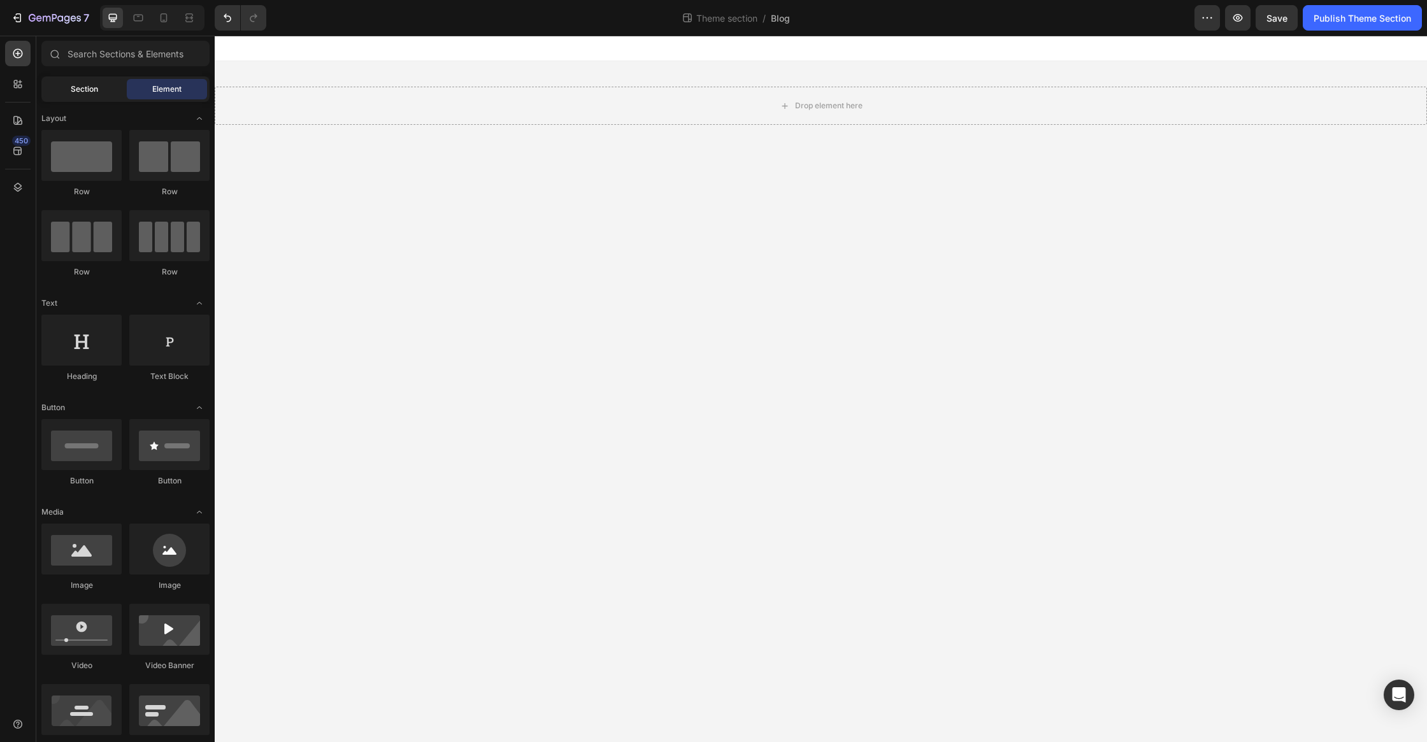
click at [85, 89] on span "Section" at bounding box center [84, 88] width 27 height 11
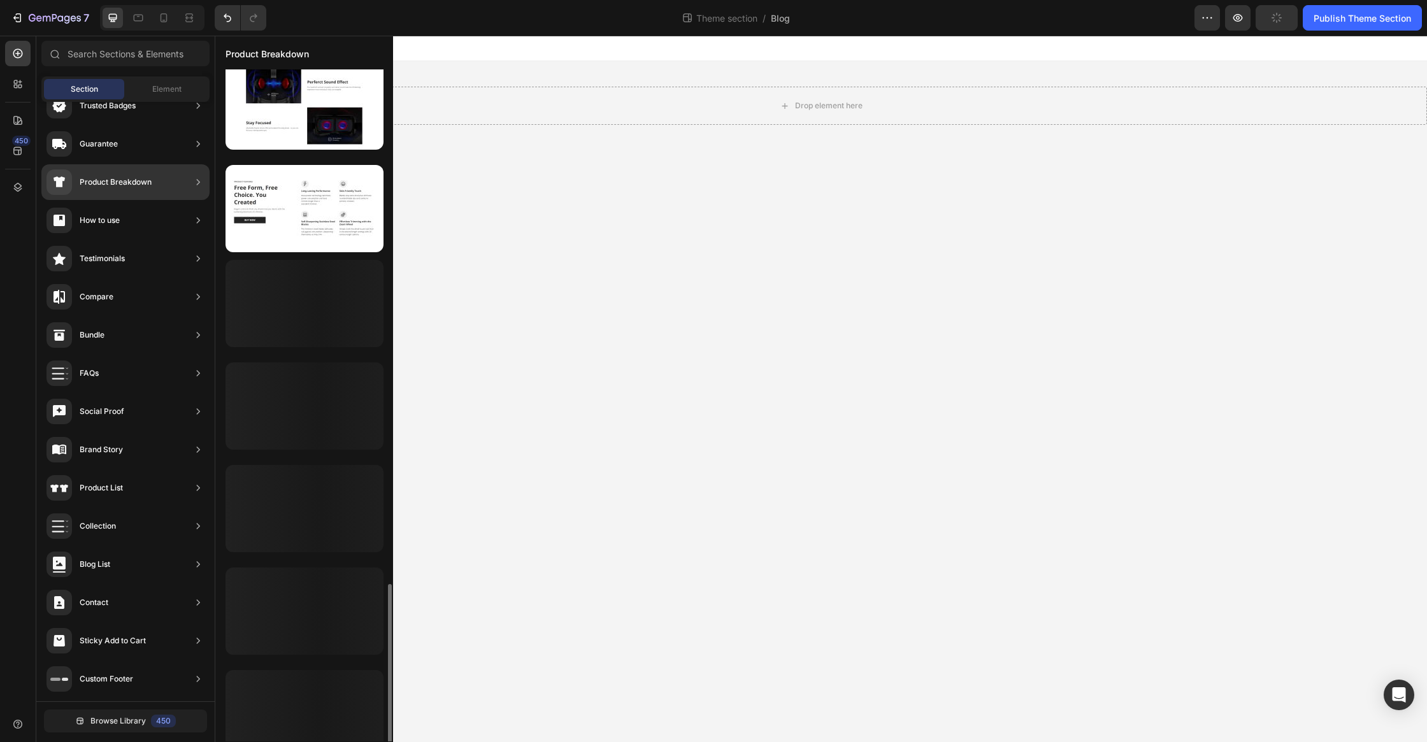
scroll to position [1877, 0]
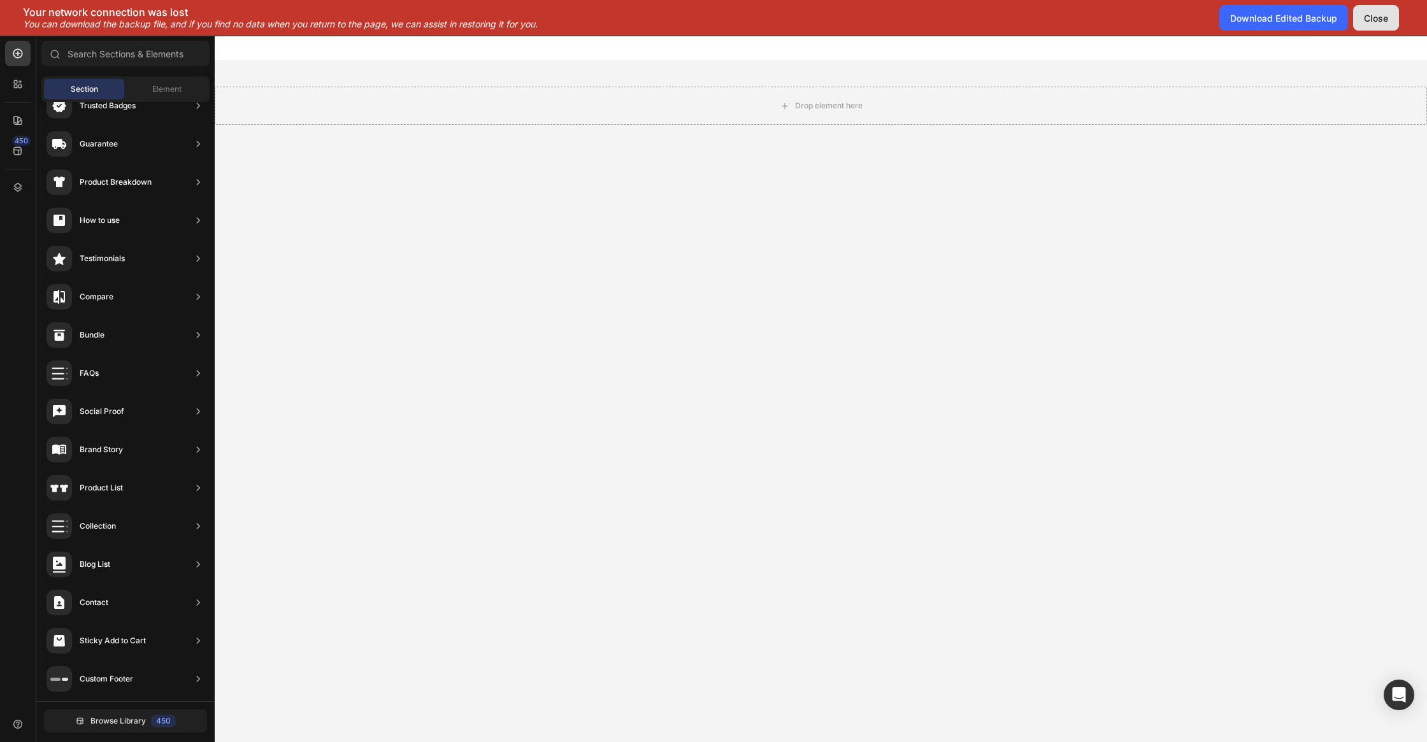
click at [1389, 20] on button "Close" at bounding box center [1376, 17] width 46 height 25
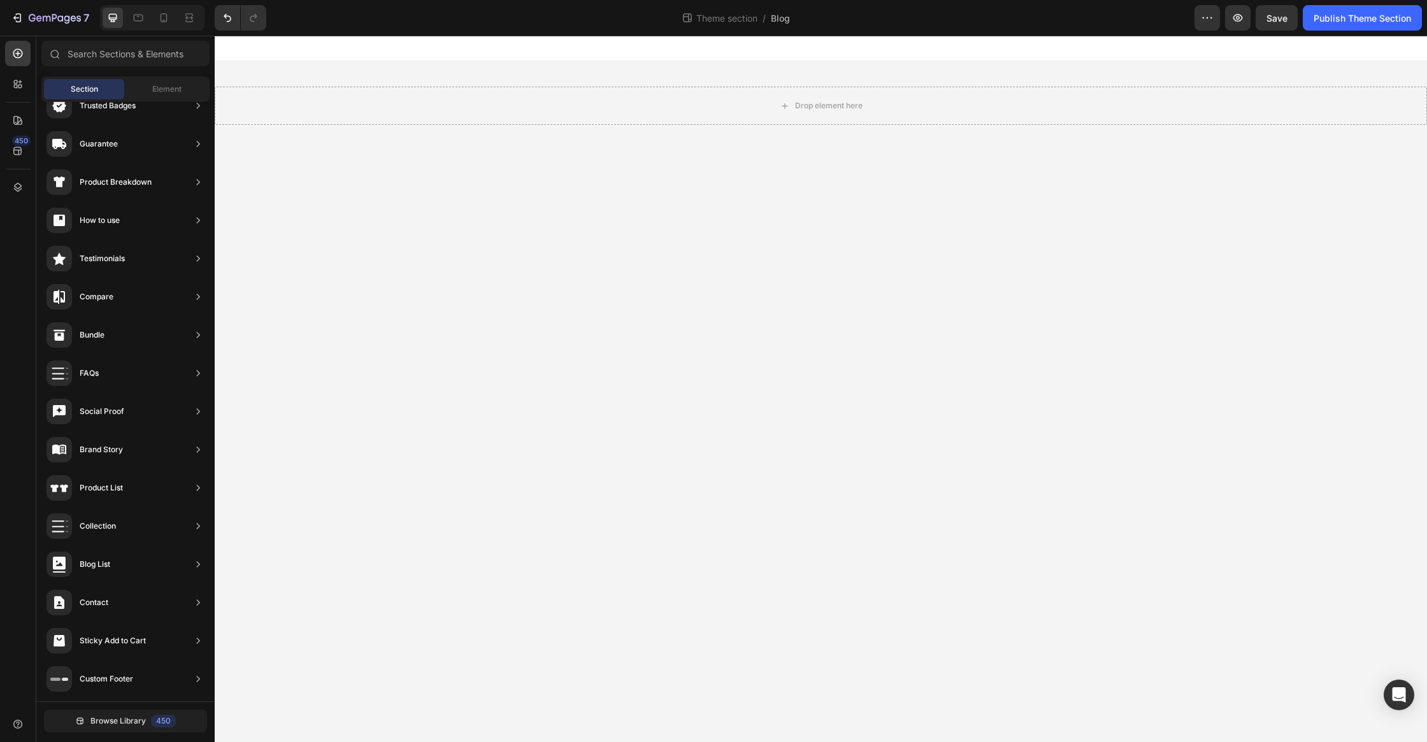
click at [1275, 235] on body "Drop element here Root Drag & drop element from sidebar or Explore Library Add …" at bounding box center [821, 389] width 1213 height 707
click at [789, 262] on body "Drop element here Root Drag & drop element from sidebar or Explore Library Add …" at bounding box center [821, 389] width 1213 height 707
click at [730, 245] on body "Drop element here Root Drag & drop element from sidebar or Explore Library Add …" at bounding box center [821, 389] width 1213 height 707
click at [10, 16] on button "7" at bounding box center [50, 17] width 90 height 25
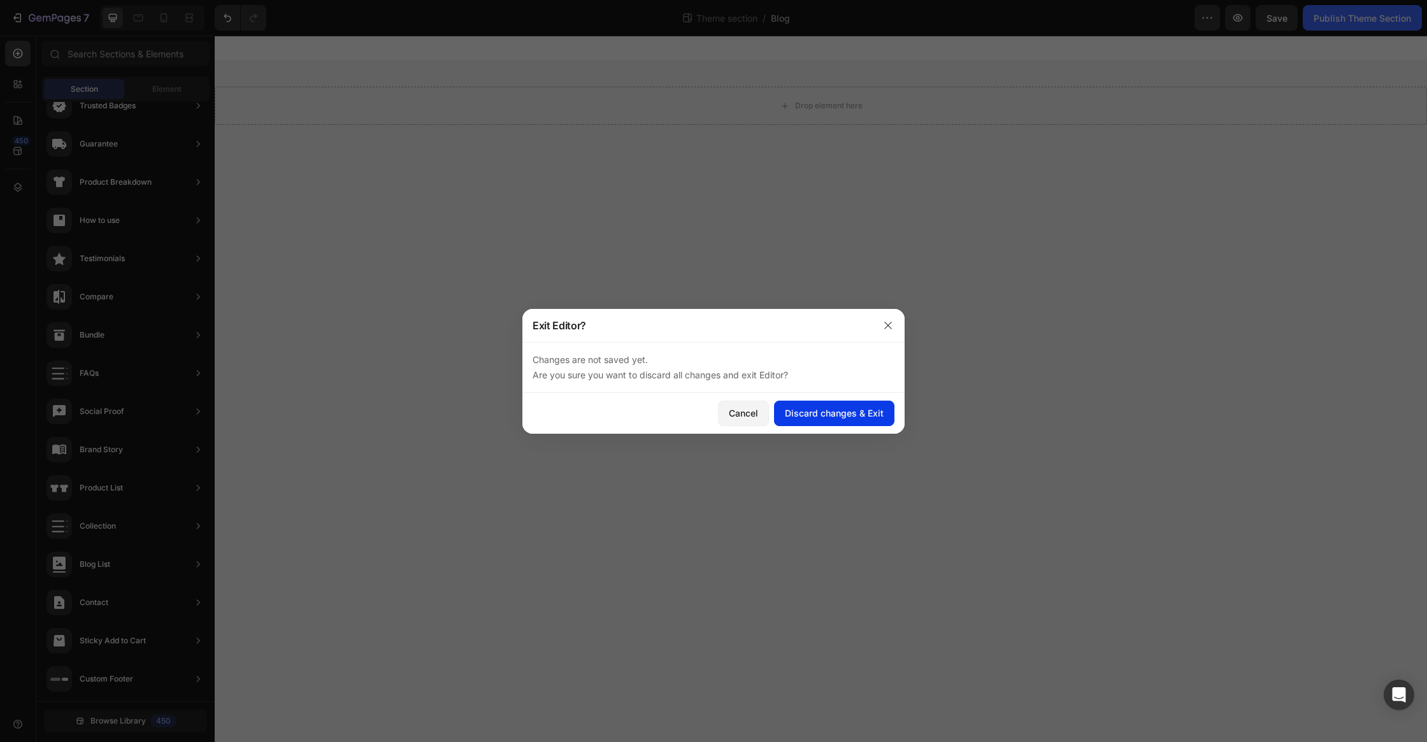
click at [845, 406] on button "Discard changes & Exit" at bounding box center [834, 413] width 120 height 25
